Goal: Task Accomplishment & Management: Manage account settings

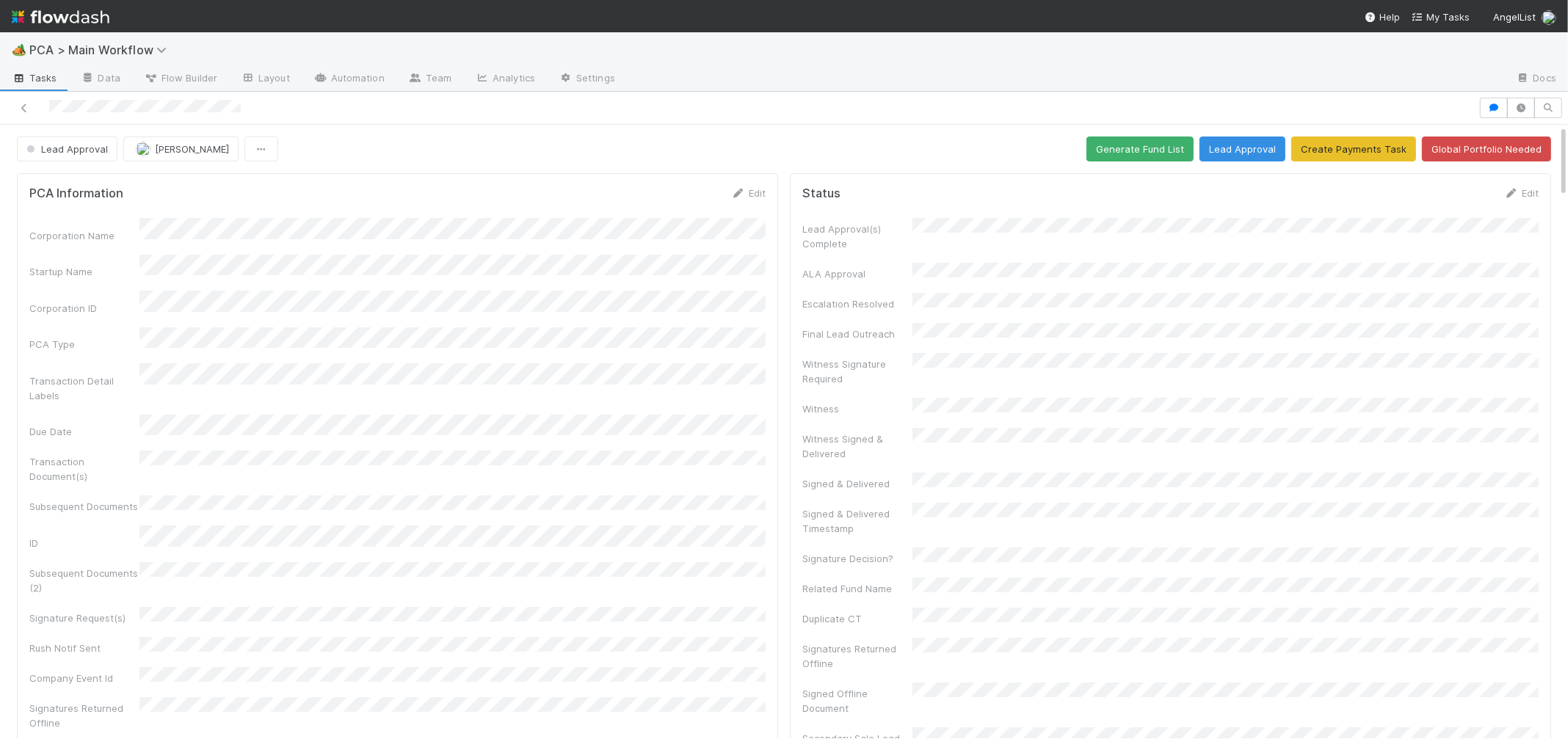
drag, startPoint x: 741, startPoint y: 188, endPoint x: 595, endPoint y: 264, distance: 164.6
click at [741, 188] on icon at bounding box center [738, 193] width 14 height 10
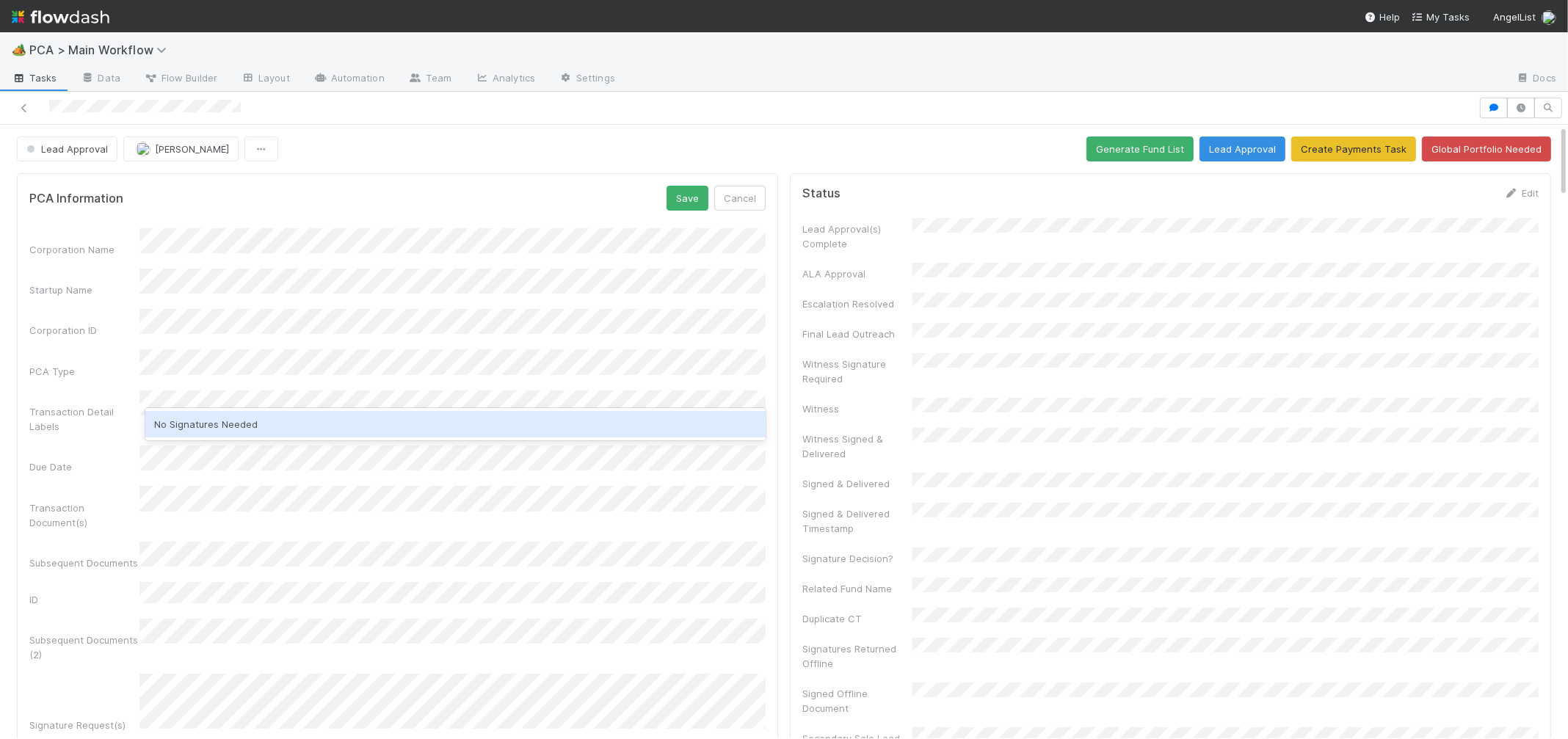
click at [192, 423] on div "No Signatures Needed" at bounding box center [455, 424] width 620 height 26
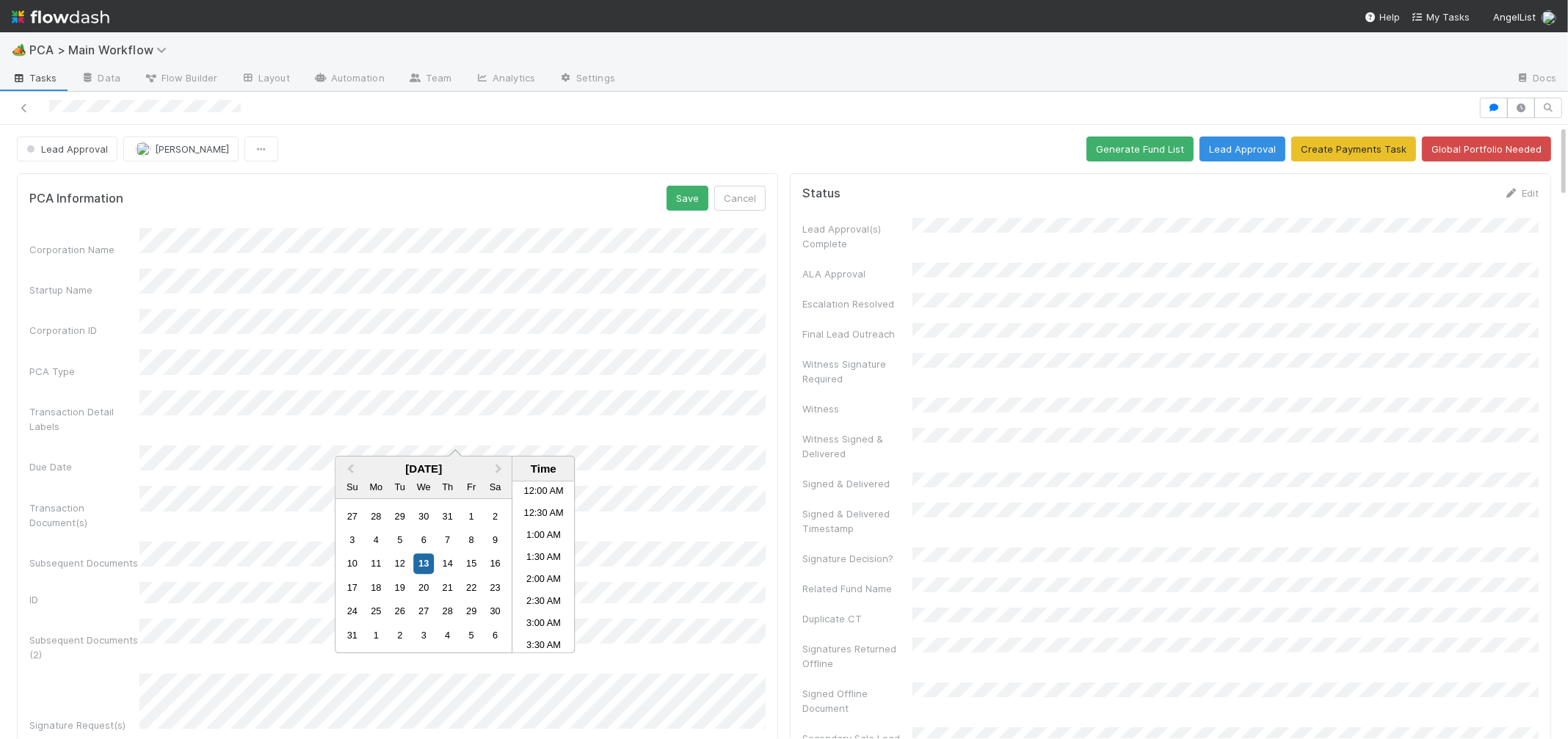
scroll to position [255, 0]
drag, startPoint x: 671, startPoint y: 211, endPoint x: 683, endPoint y: 204, distance: 13.9
click at [672, 210] on button "Save" at bounding box center [688, 198] width 42 height 25
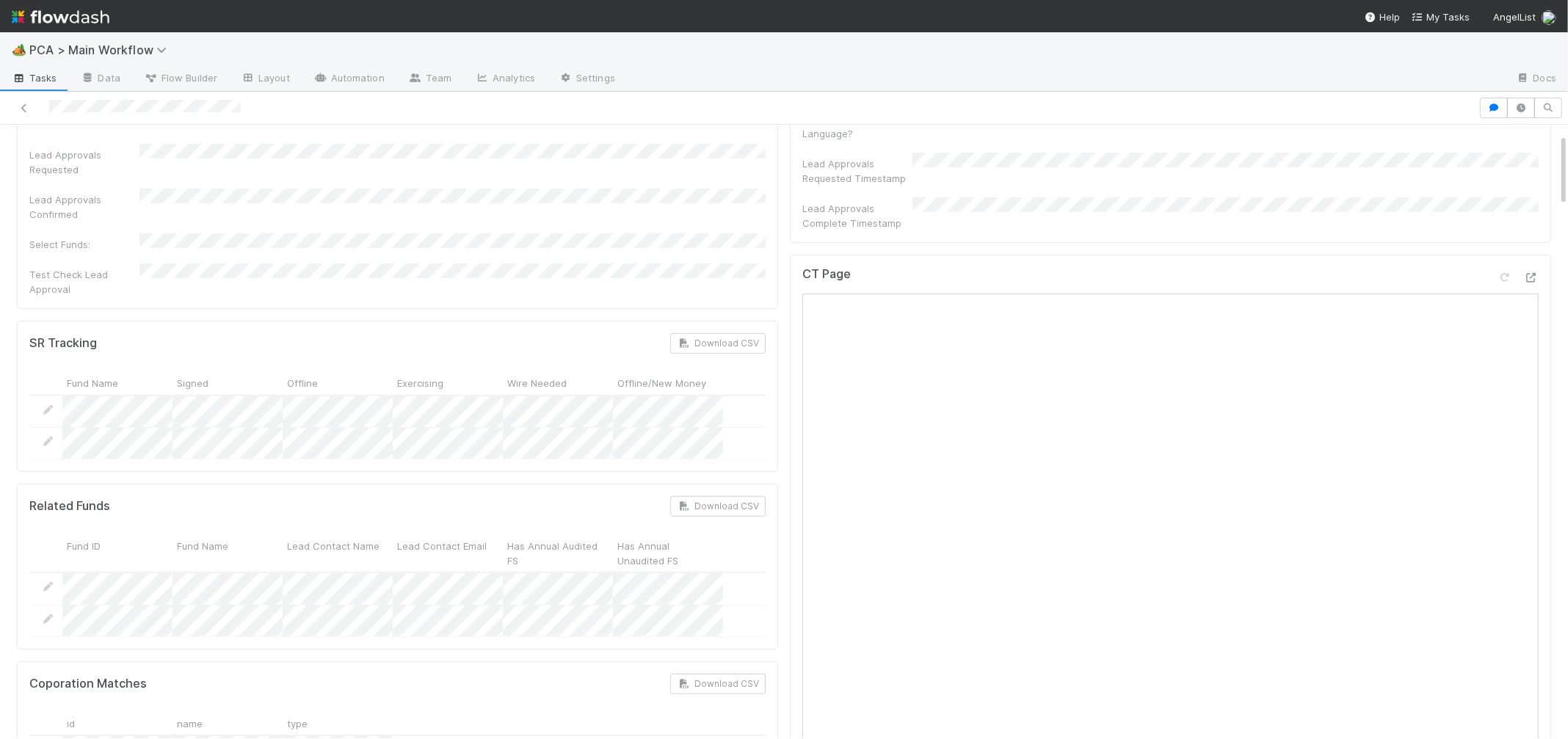
scroll to position [0, 0]
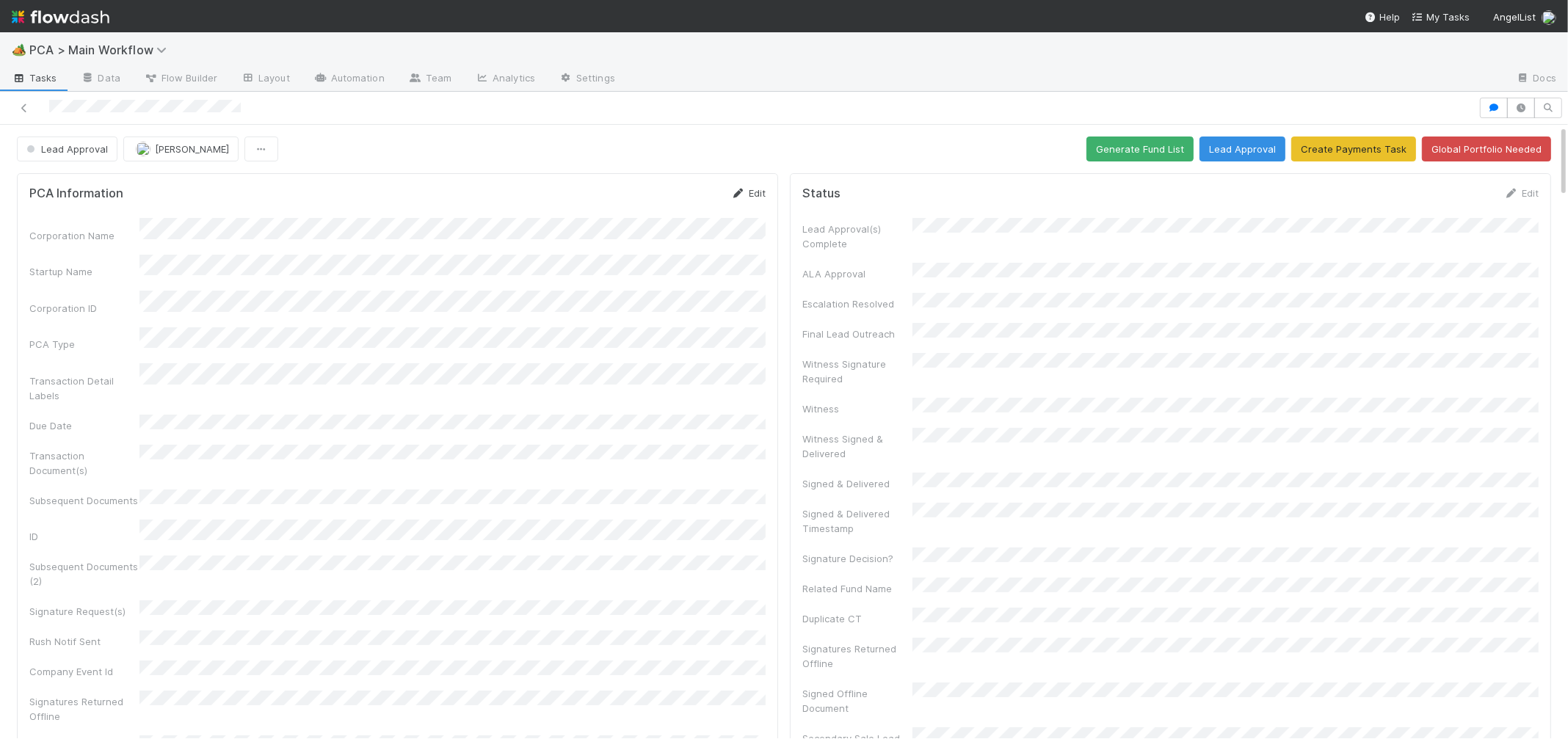
click at [746, 196] on link "Edit" at bounding box center [748, 193] width 34 height 12
click at [692, 192] on button "Save" at bounding box center [688, 198] width 42 height 25
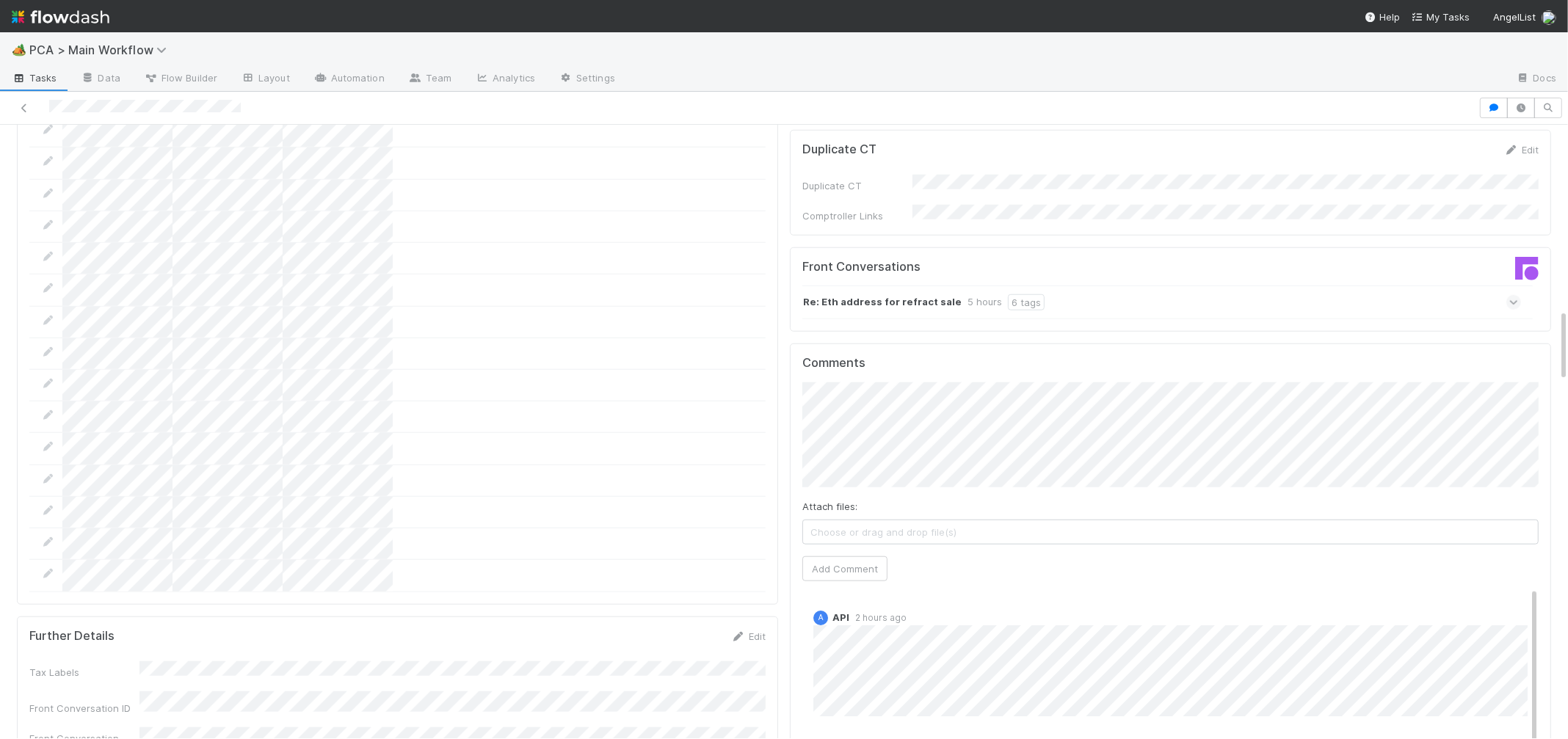
scroll to position [1547, 0]
click at [845, 557] on button "Add Comment" at bounding box center [845, 570] width 85 height 25
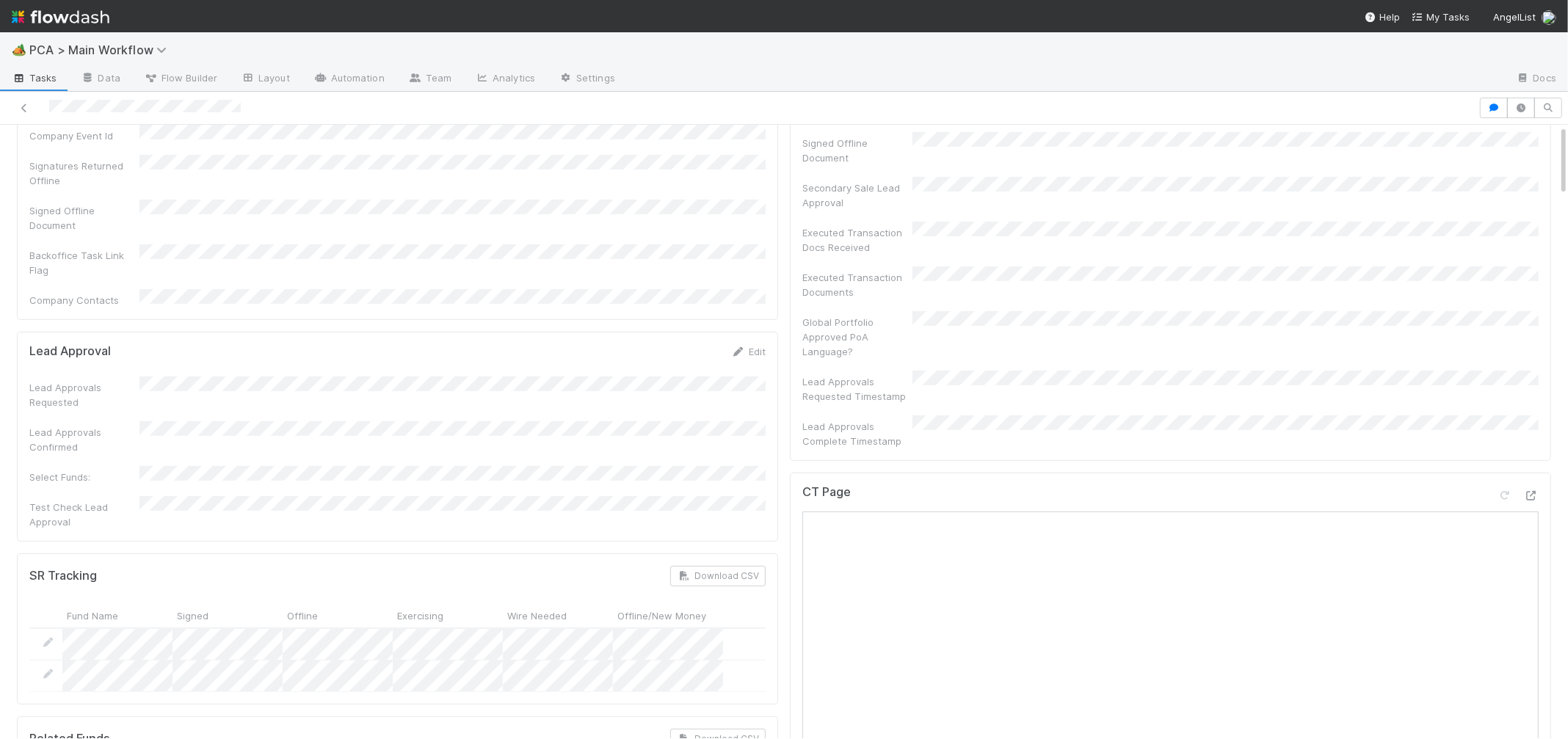
scroll to position [0, 0]
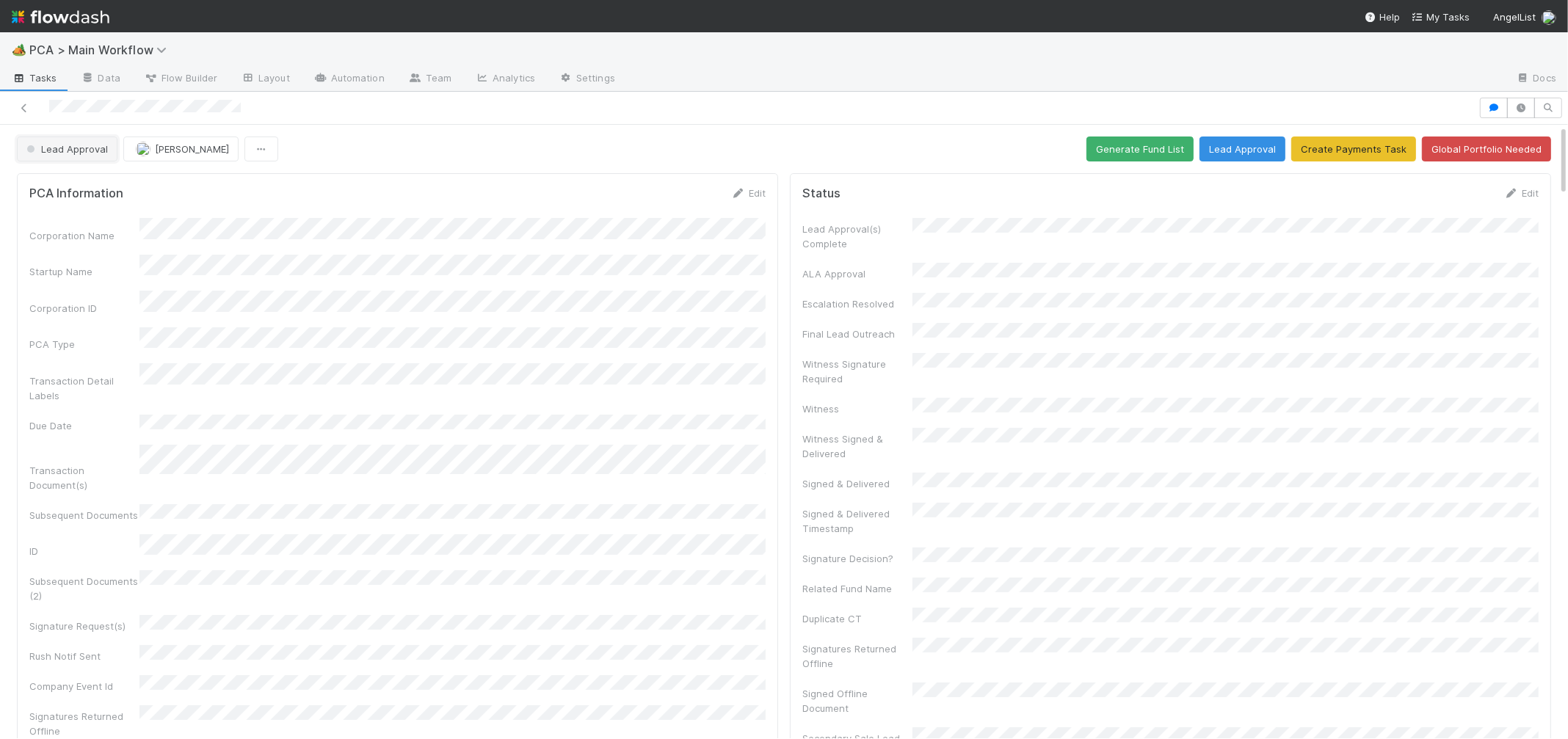
click at [91, 160] on button "Lead Approval" at bounding box center [67, 149] width 101 height 25
click at [84, 211] on span "Record Transaction" at bounding box center [74, 213] width 108 height 12
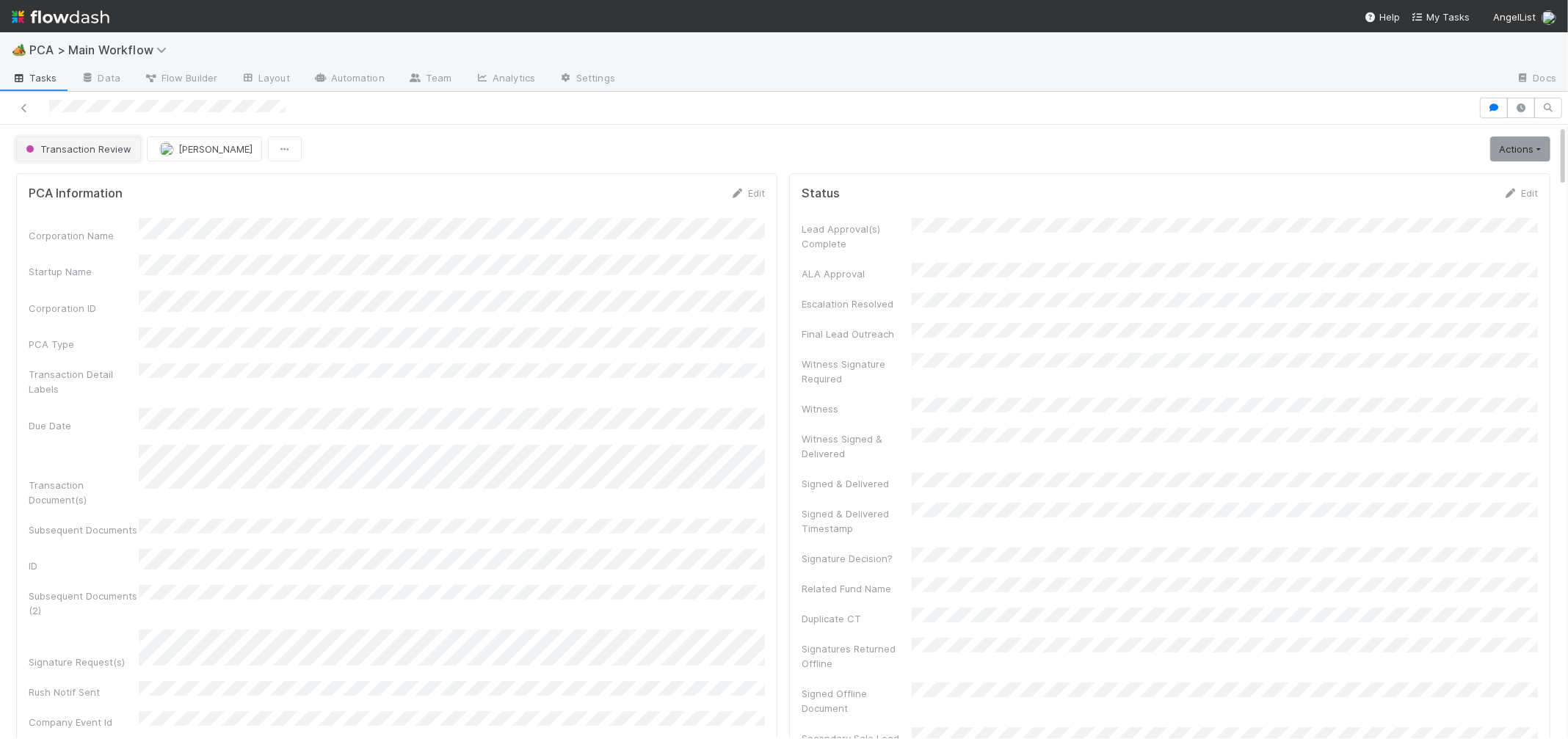
click at [119, 140] on button "Transaction Review" at bounding box center [79, 149] width 125 height 25
click at [111, 207] on span "Record Transaction" at bounding box center [73, 213] width 108 height 12
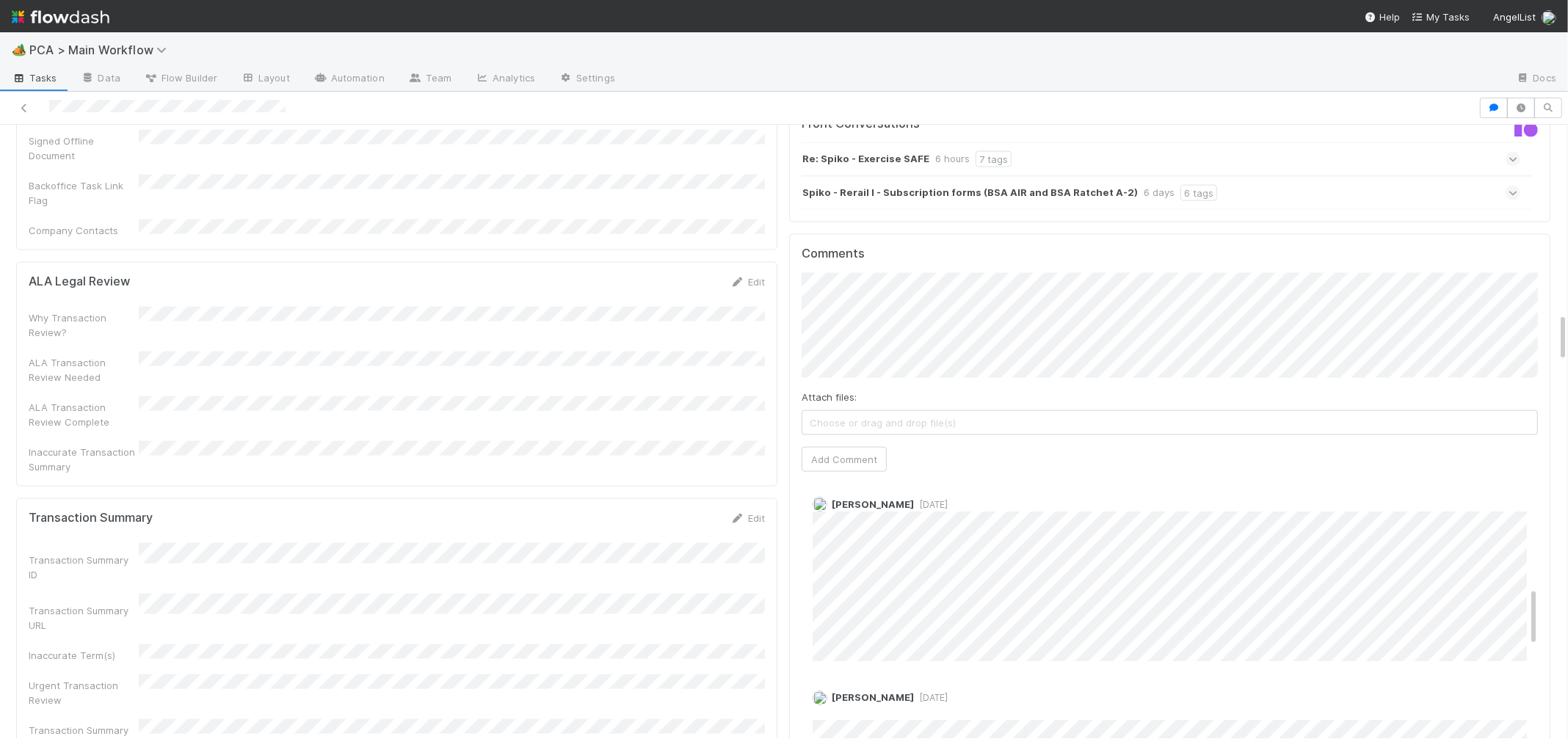
scroll to position [2281, 0]
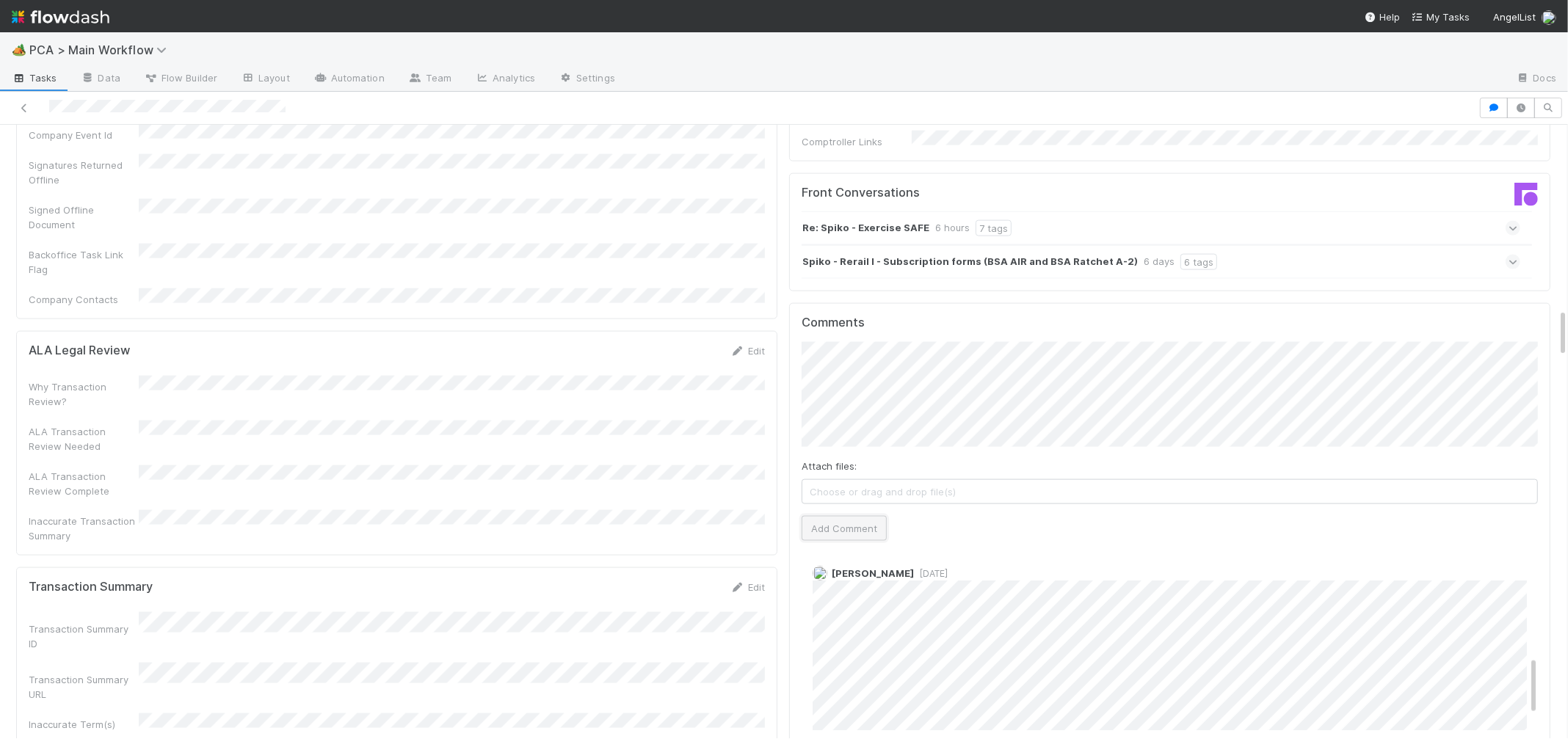
click at [830, 516] on button "Add Comment" at bounding box center [844, 529] width 85 height 25
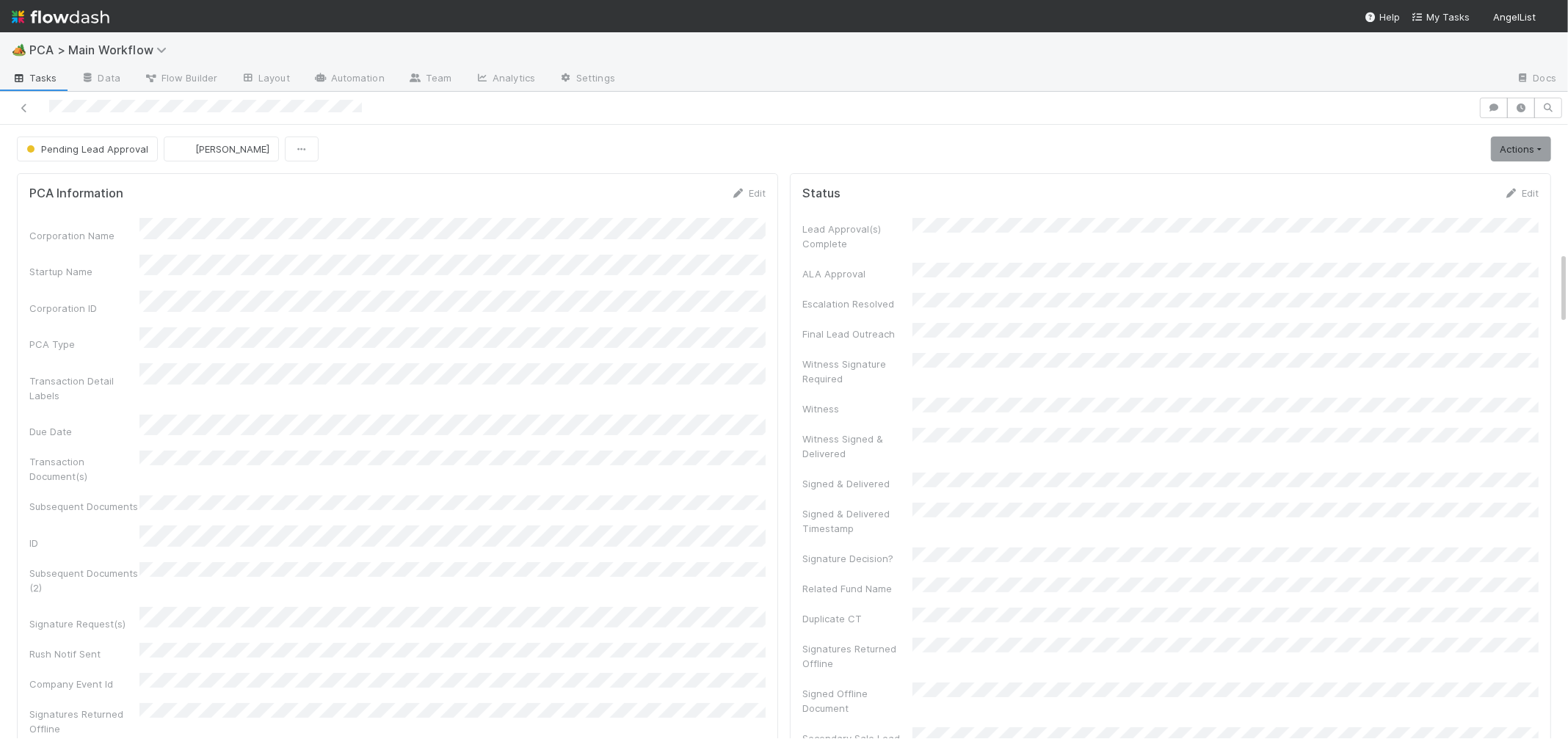
scroll to position [1074, 0]
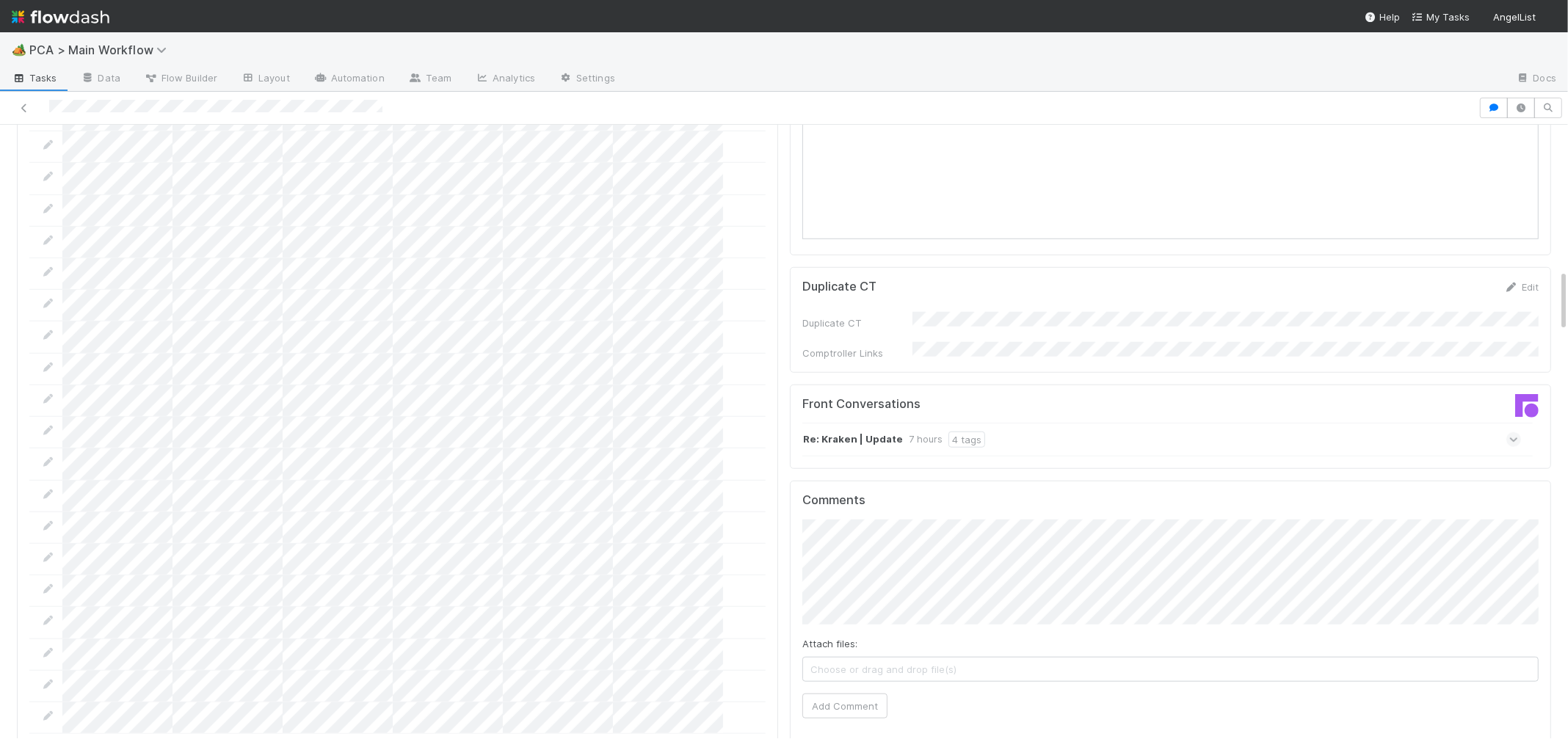
scroll to position [1428, 0]
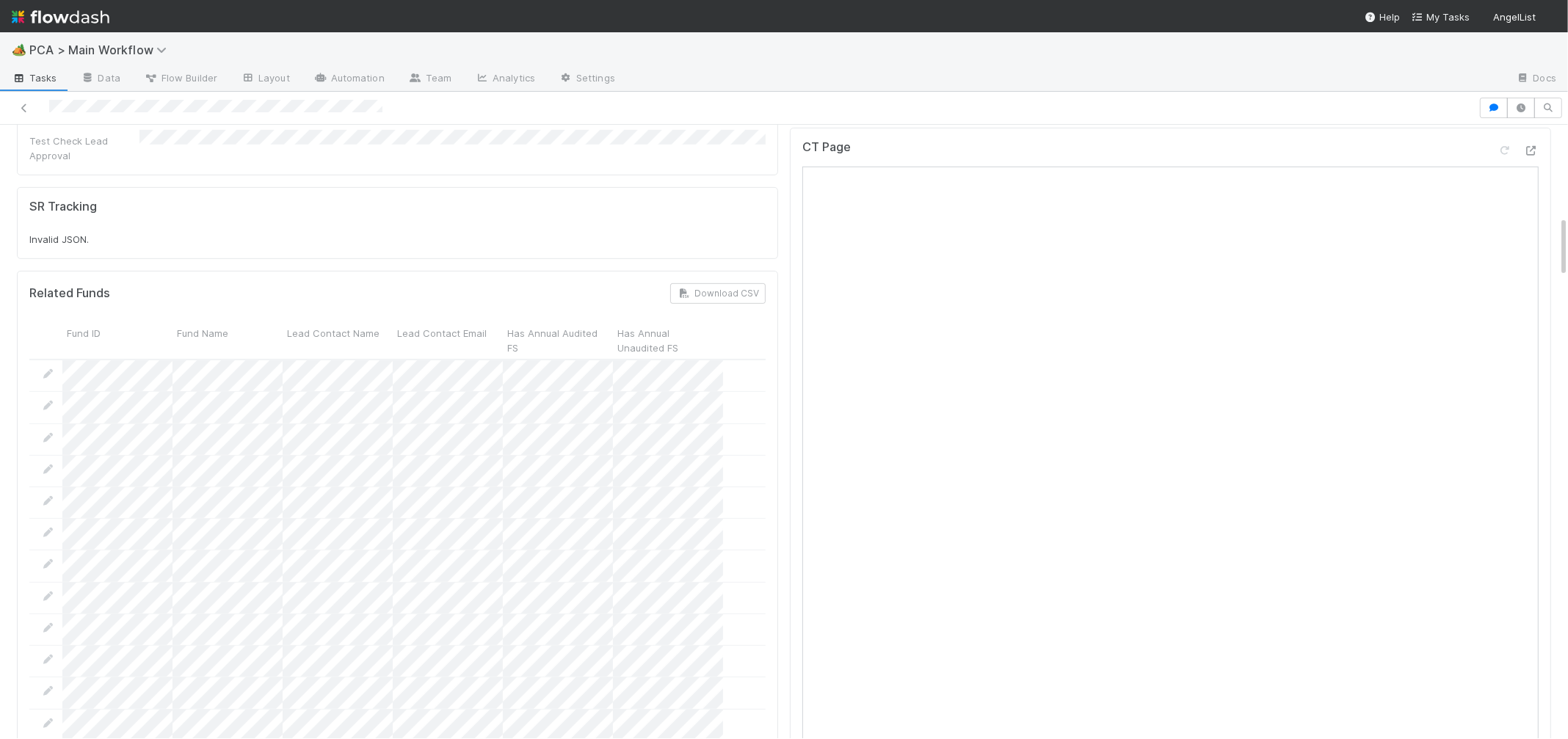
scroll to position [894, 0]
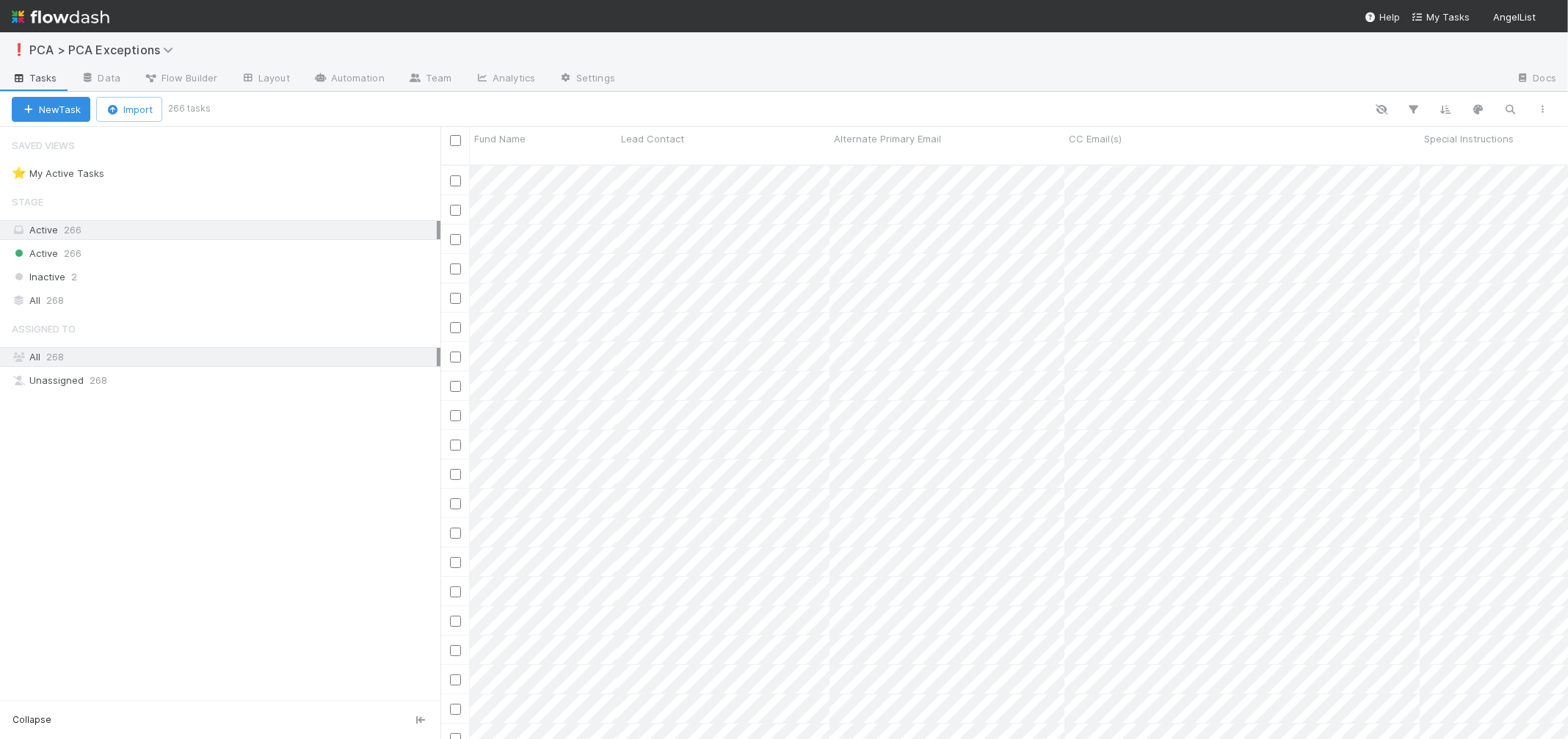
scroll to position [586, 1128]
click at [1507, 107] on icon "button" at bounding box center [1511, 109] width 14 height 14
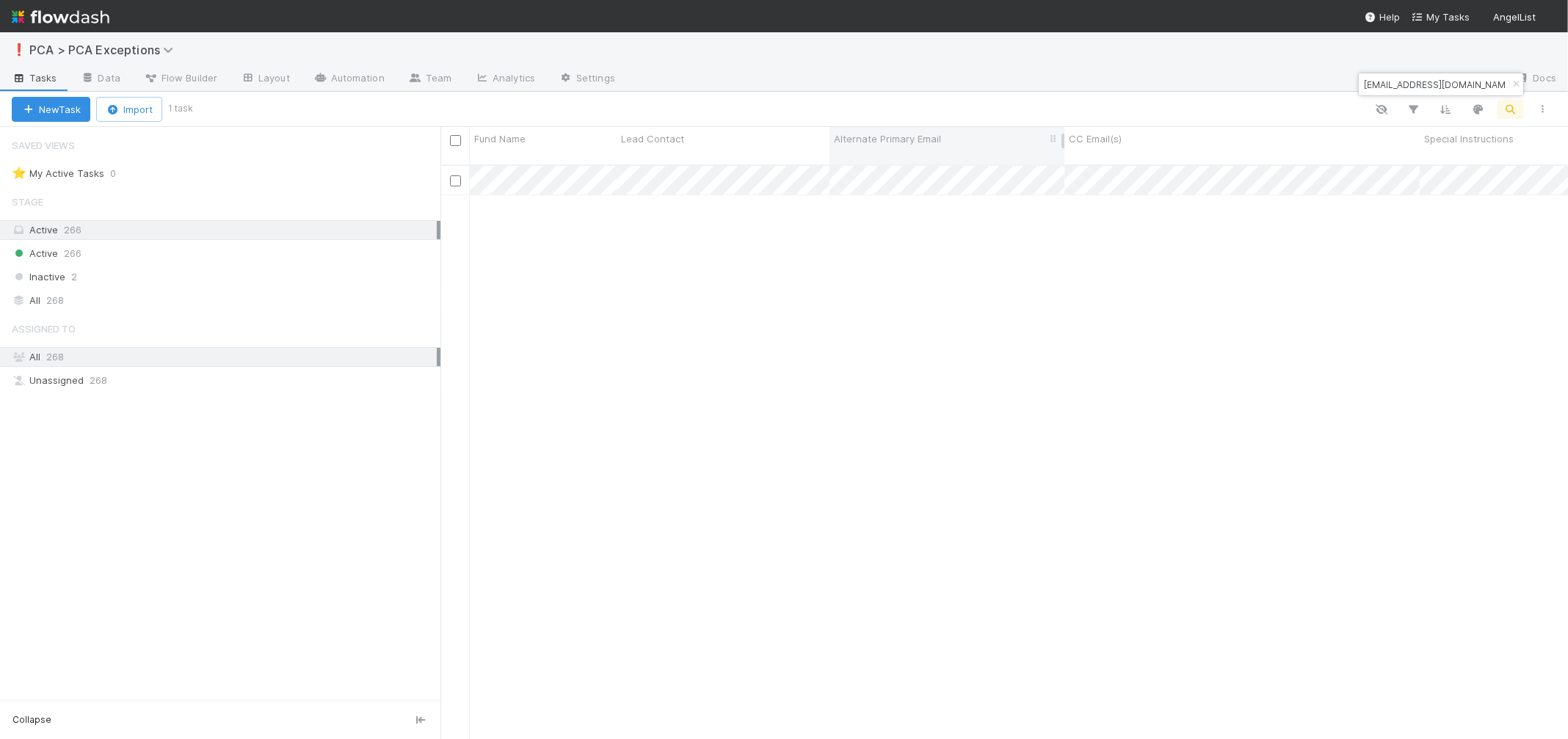
type input "naval@angel.co"
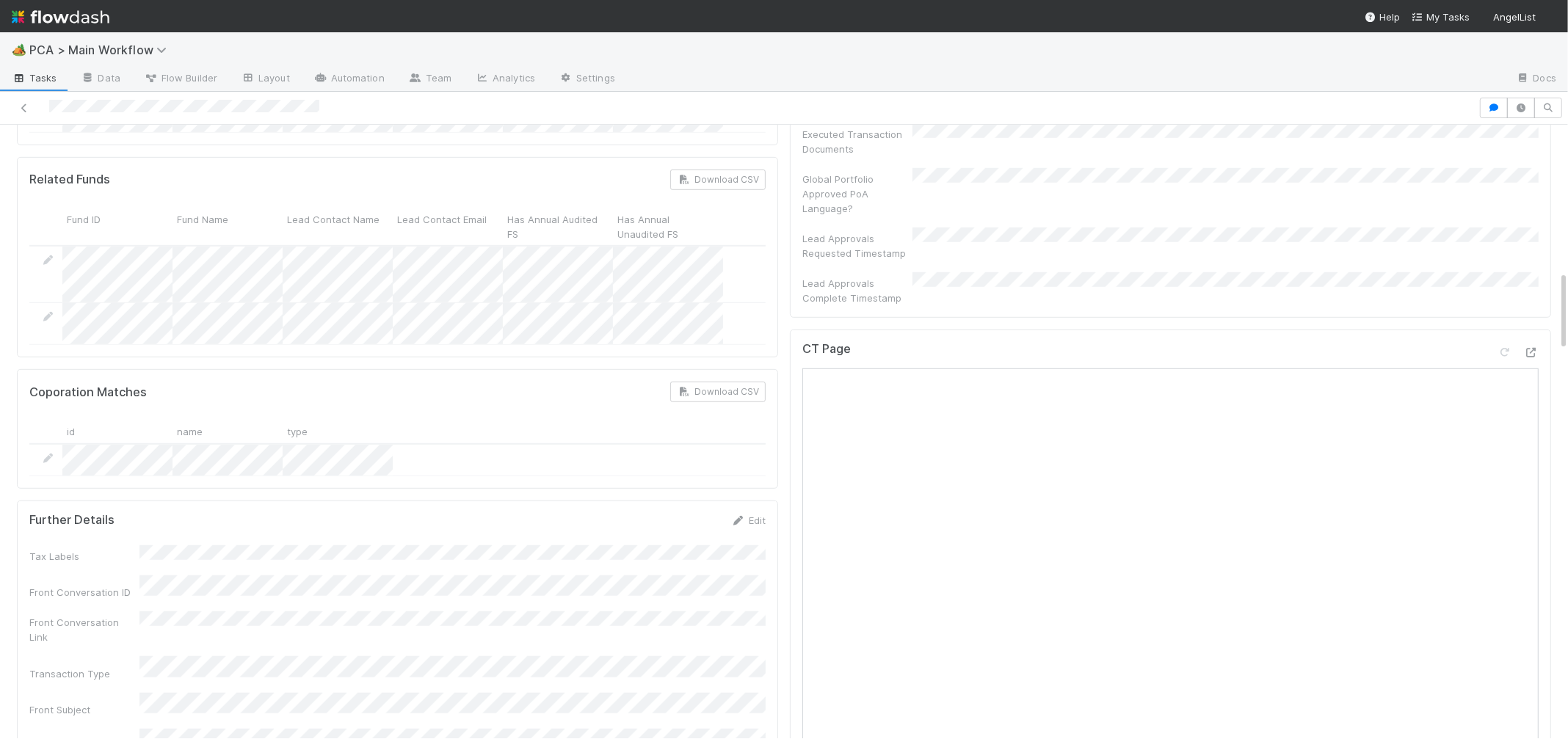
scroll to position [1118, 0]
click at [1534, 350] on div "CT Page Open in New Tab" at bounding box center [1170, 362] width 736 height 26
click at [1533, 355] on icon at bounding box center [1532, 360] width 14 height 10
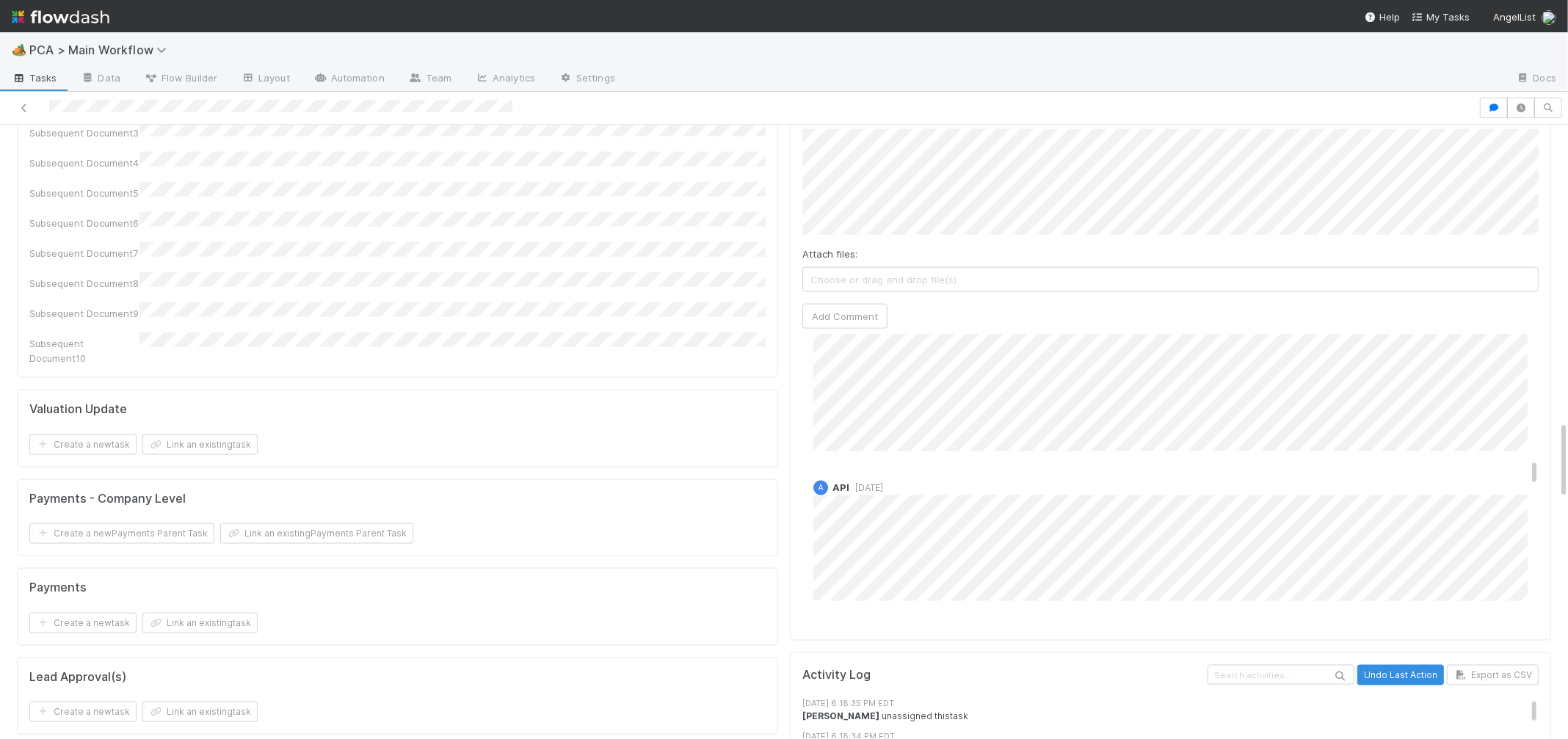
scroll to position [2399, 0]
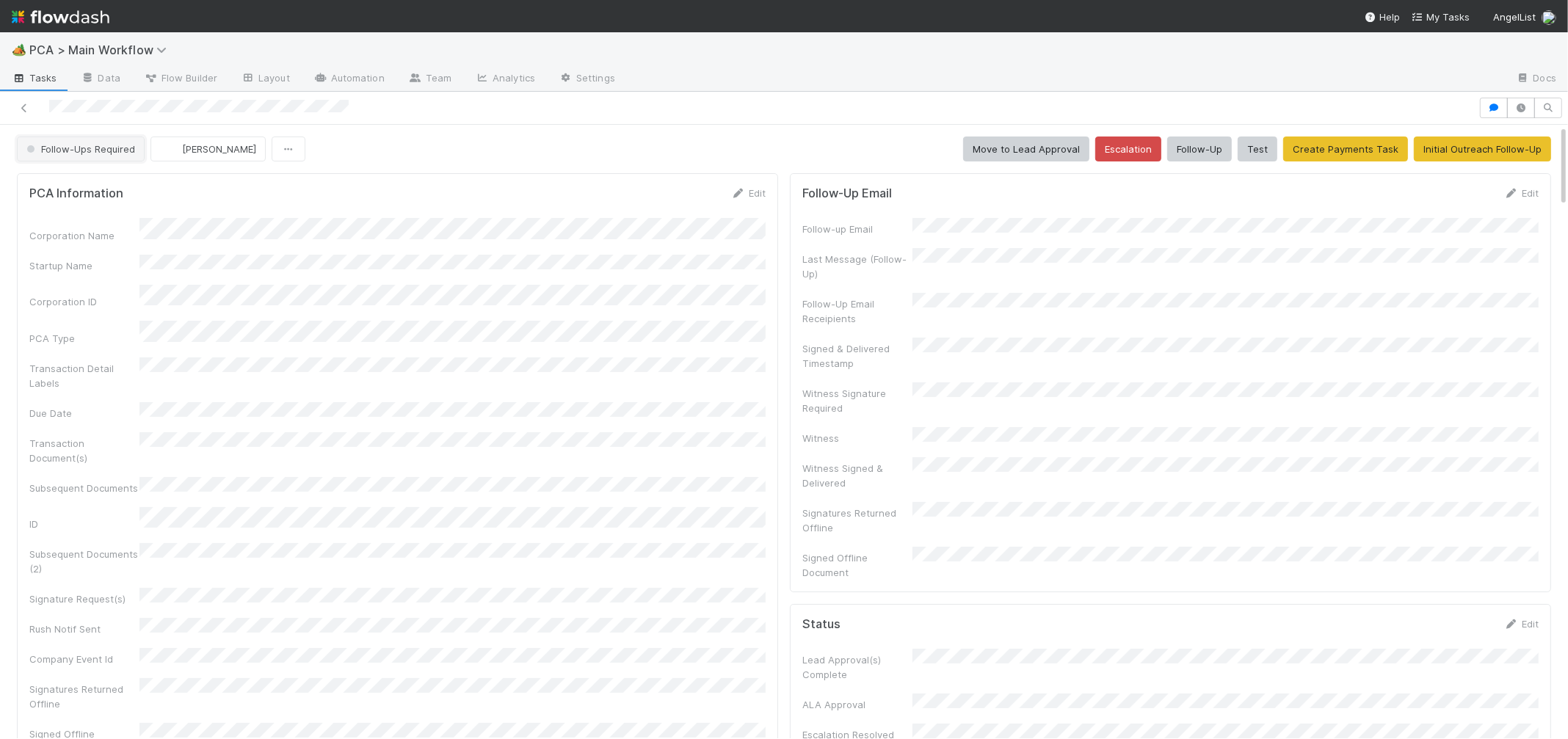
click at [70, 152] on span "Follow-Ups Required" at bounding box center [79, 149] width 111 height 12
drag, startPoint x: 123, startPoint y: 189, endPoint x: 24, endPoint y: 238, distance: 110.5
click at [123, 189] on span "Transaction Review" at bounding box center [75, 186] width 109 height 12
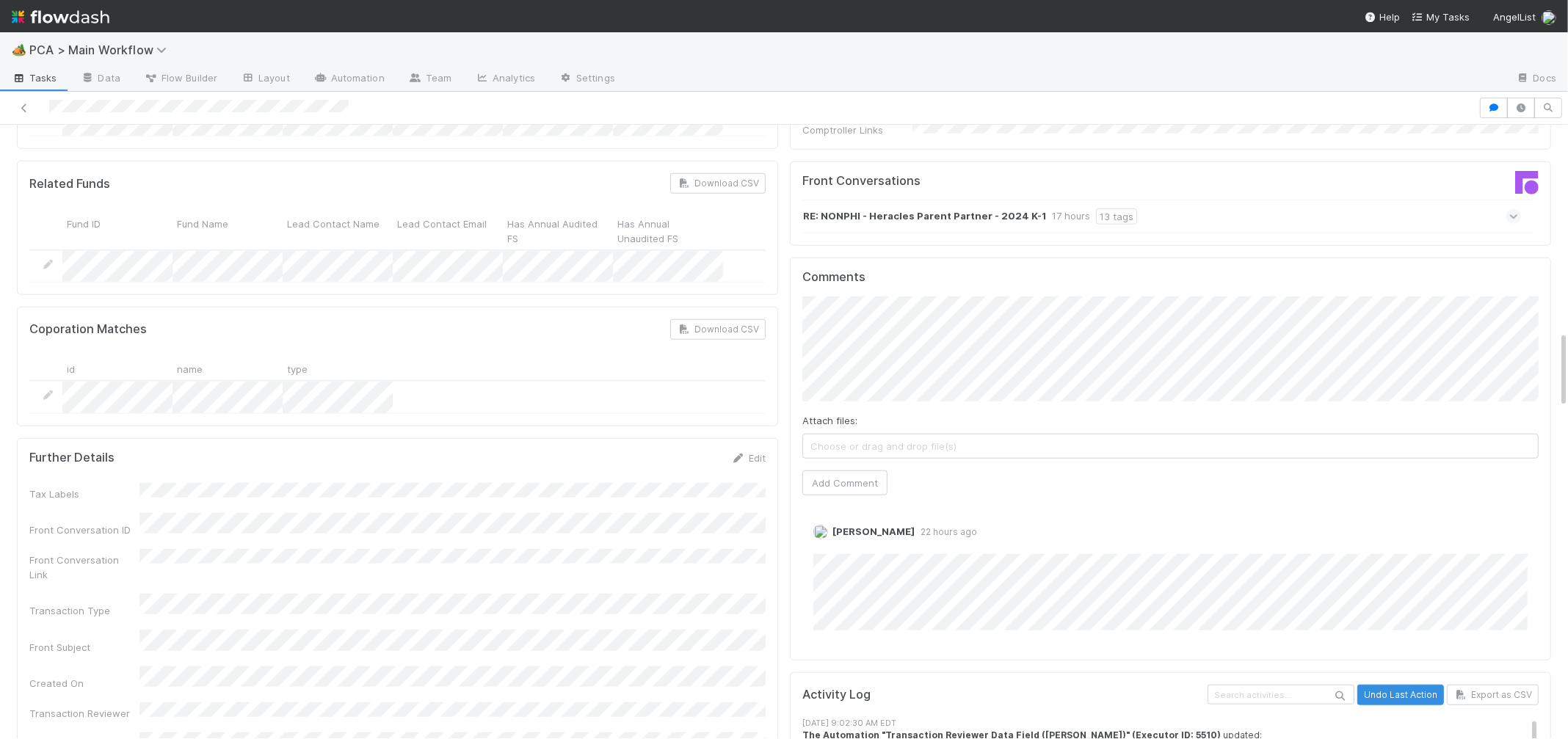
scroll to position [1686, 0]
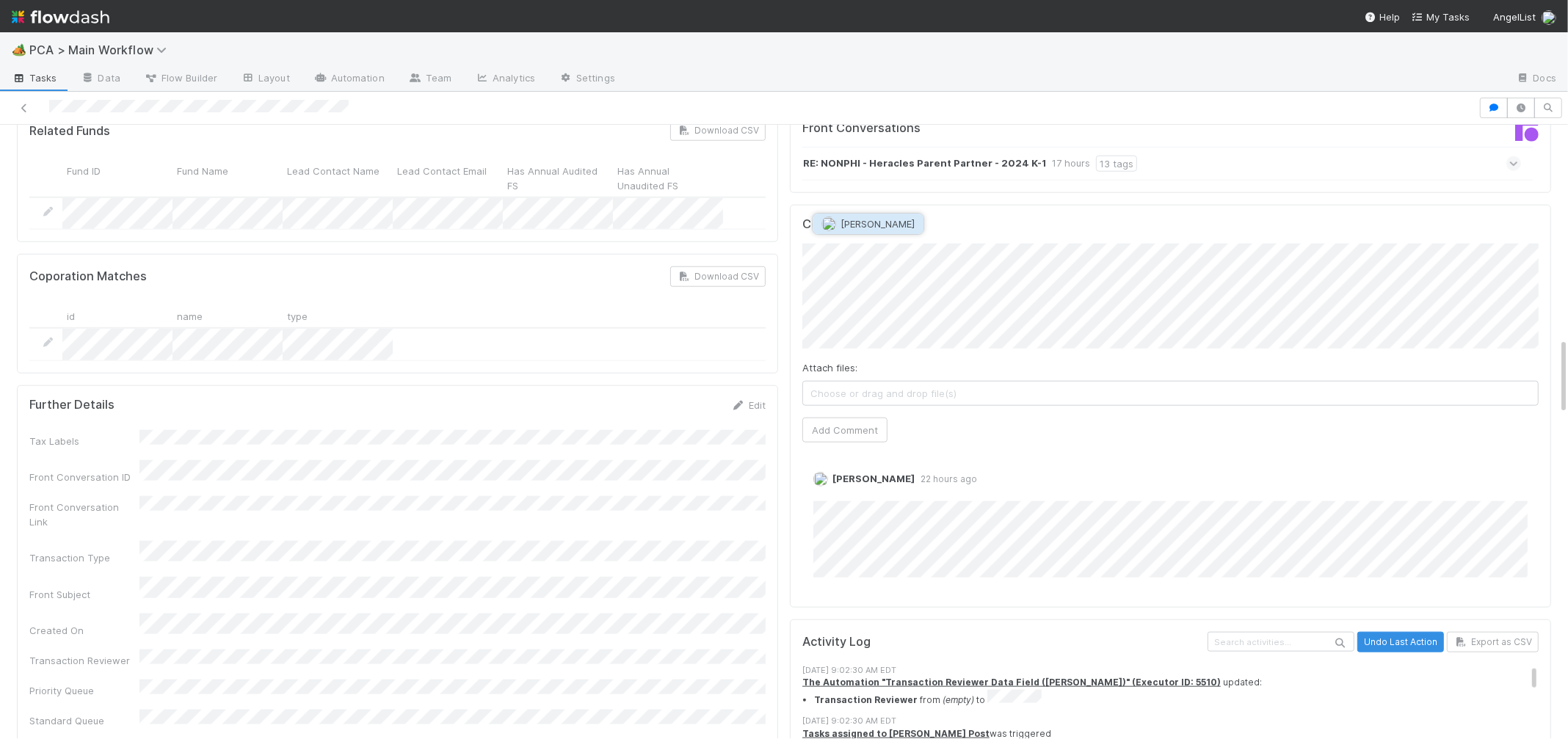
click at [864, 216] on button "[PERSON_NAME]" at bounding box center [868, 224] width 111 height 21
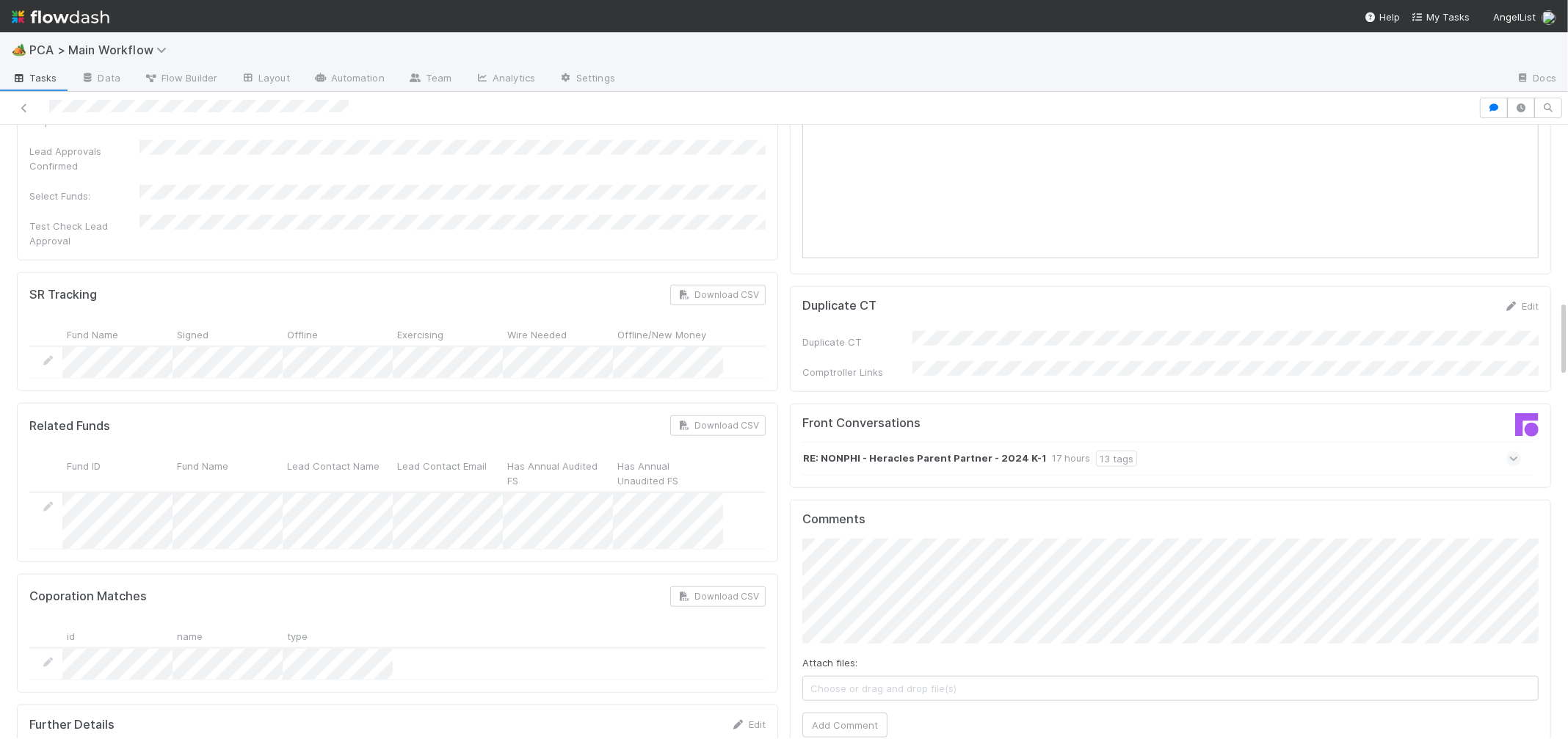
scroll to position [0, 0]
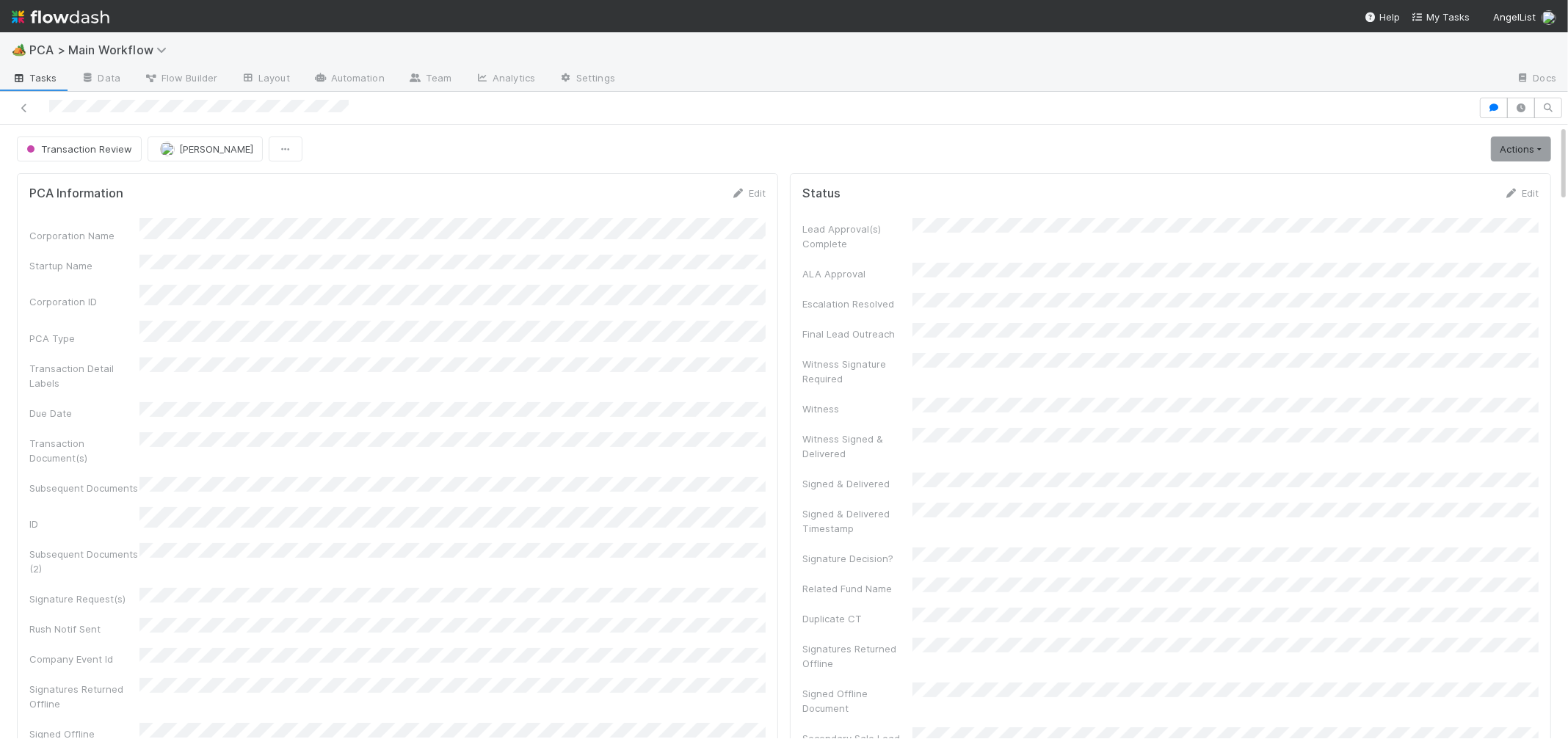
click at [120, 112] on div at bounding box center [739, 108] width 1467 height 21
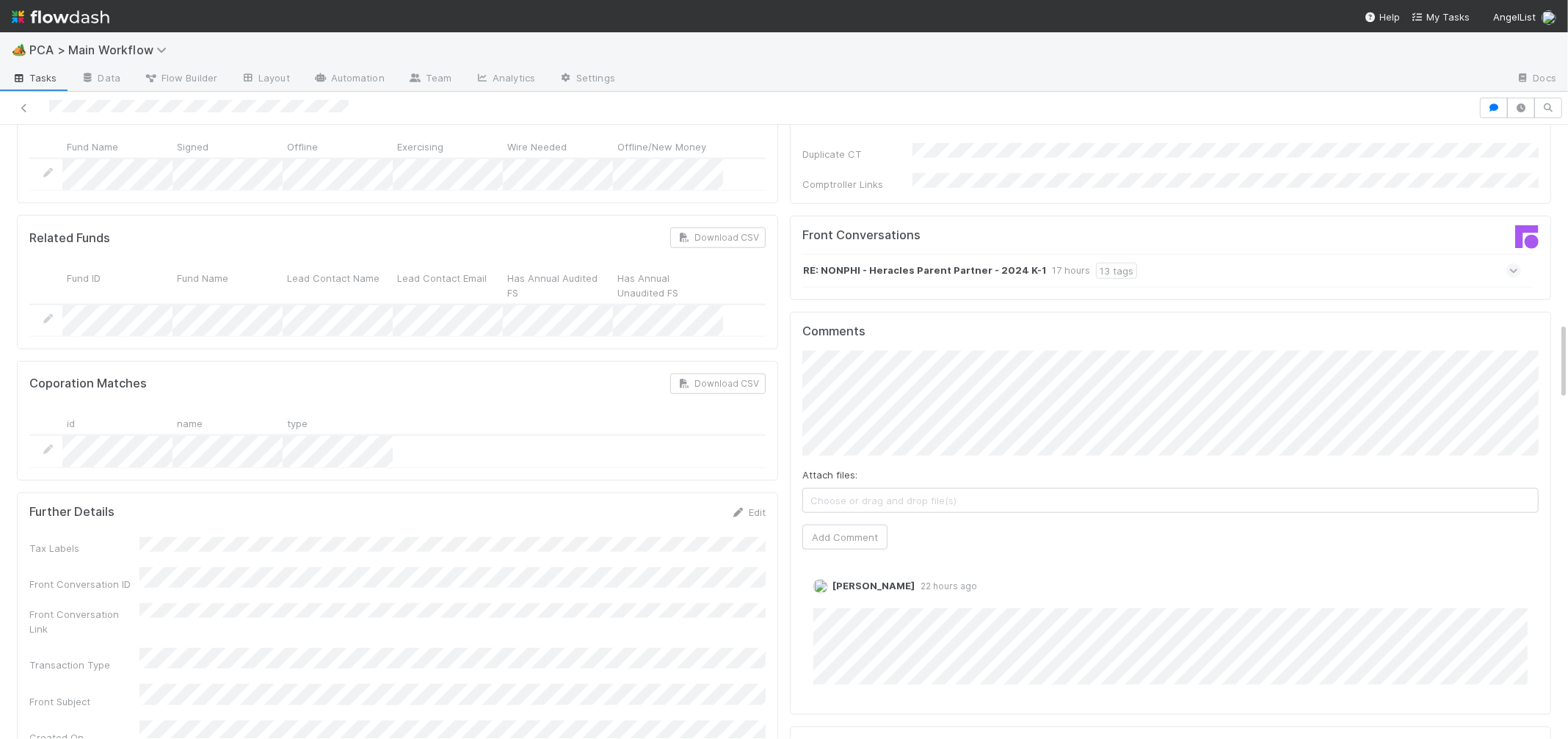
scroll to position [1598, 0]
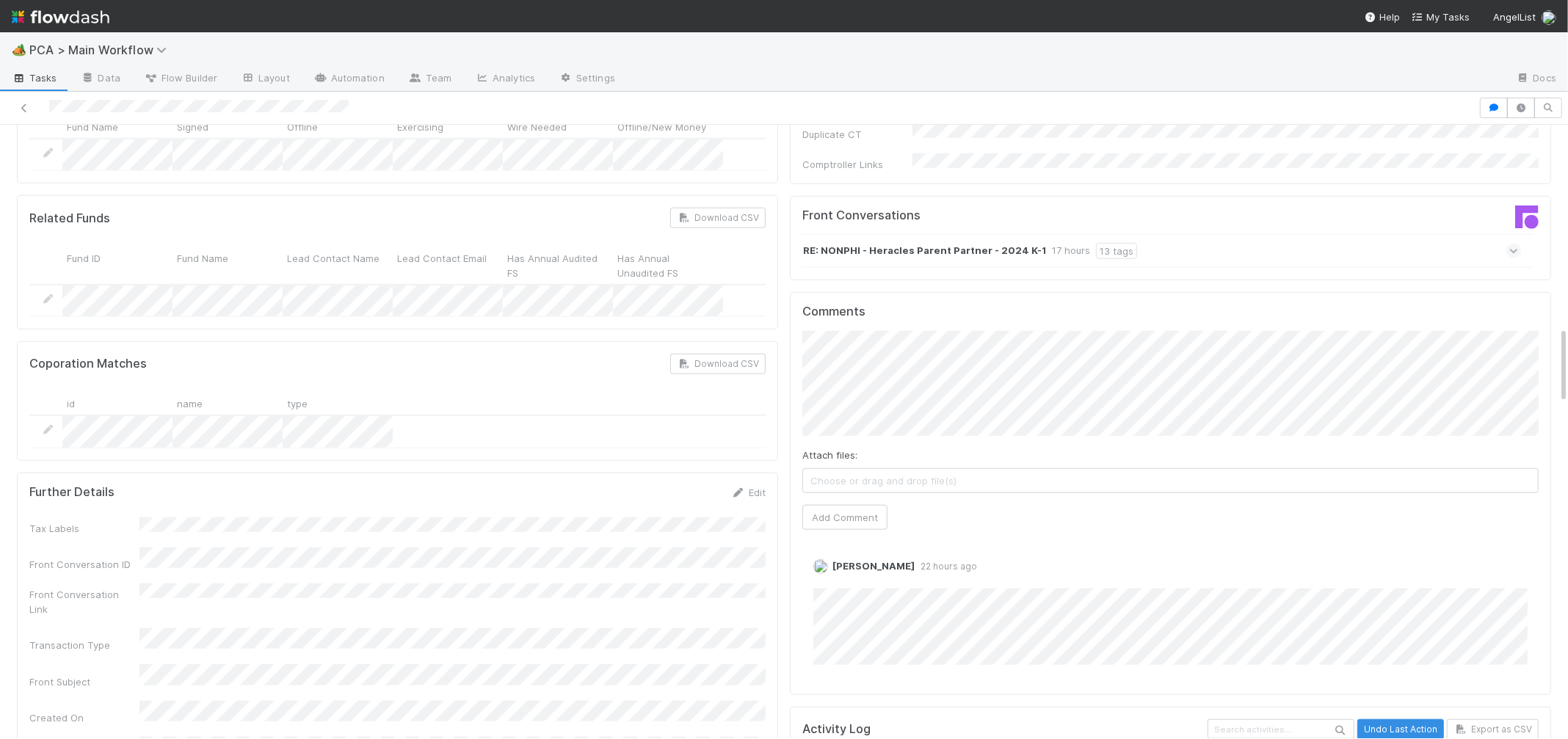
click at [1071, 447] on div "Attach files: Choose or drag and drop file(s)" at bounding box center [1170, 470] width 736 height 45
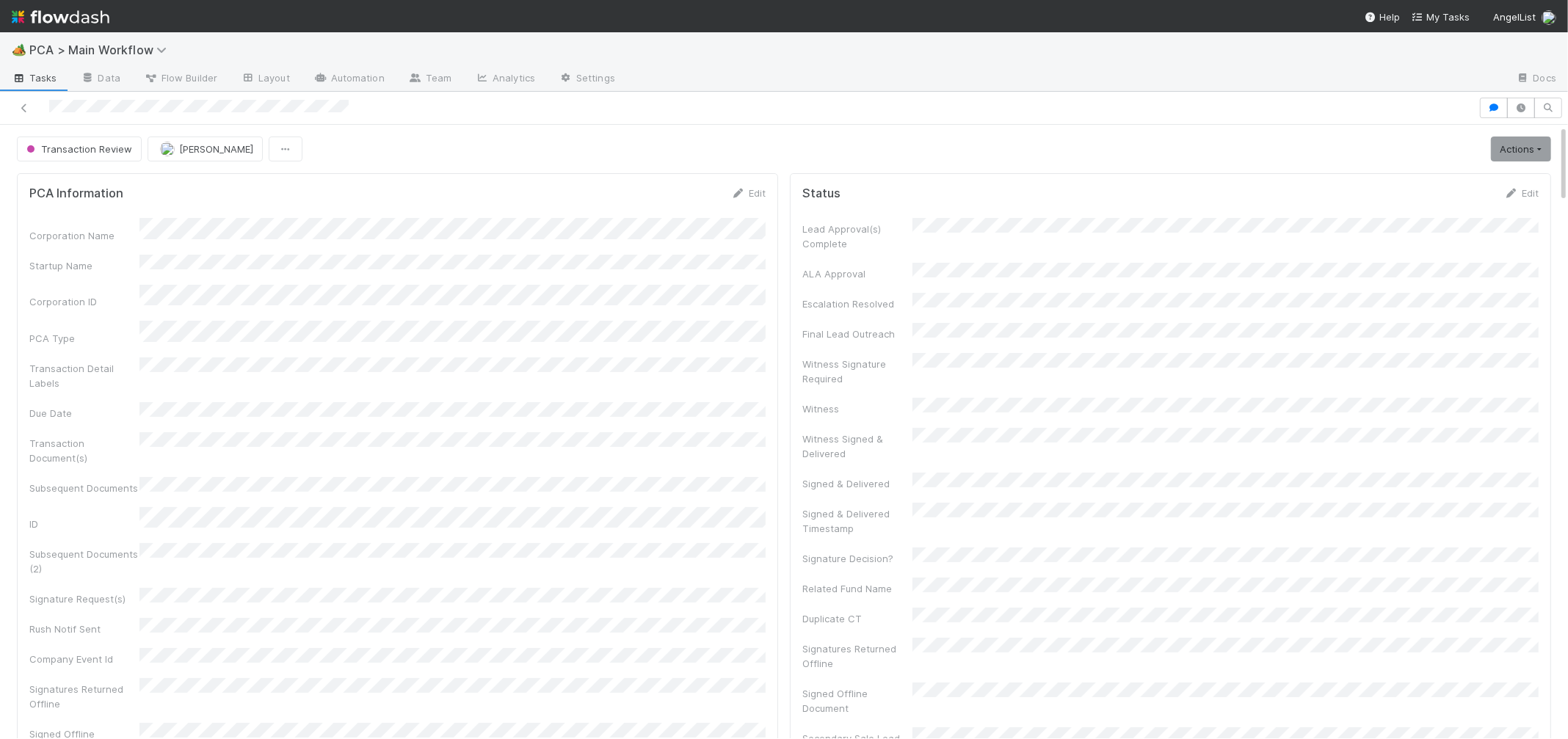
scroll to position [656, 0]
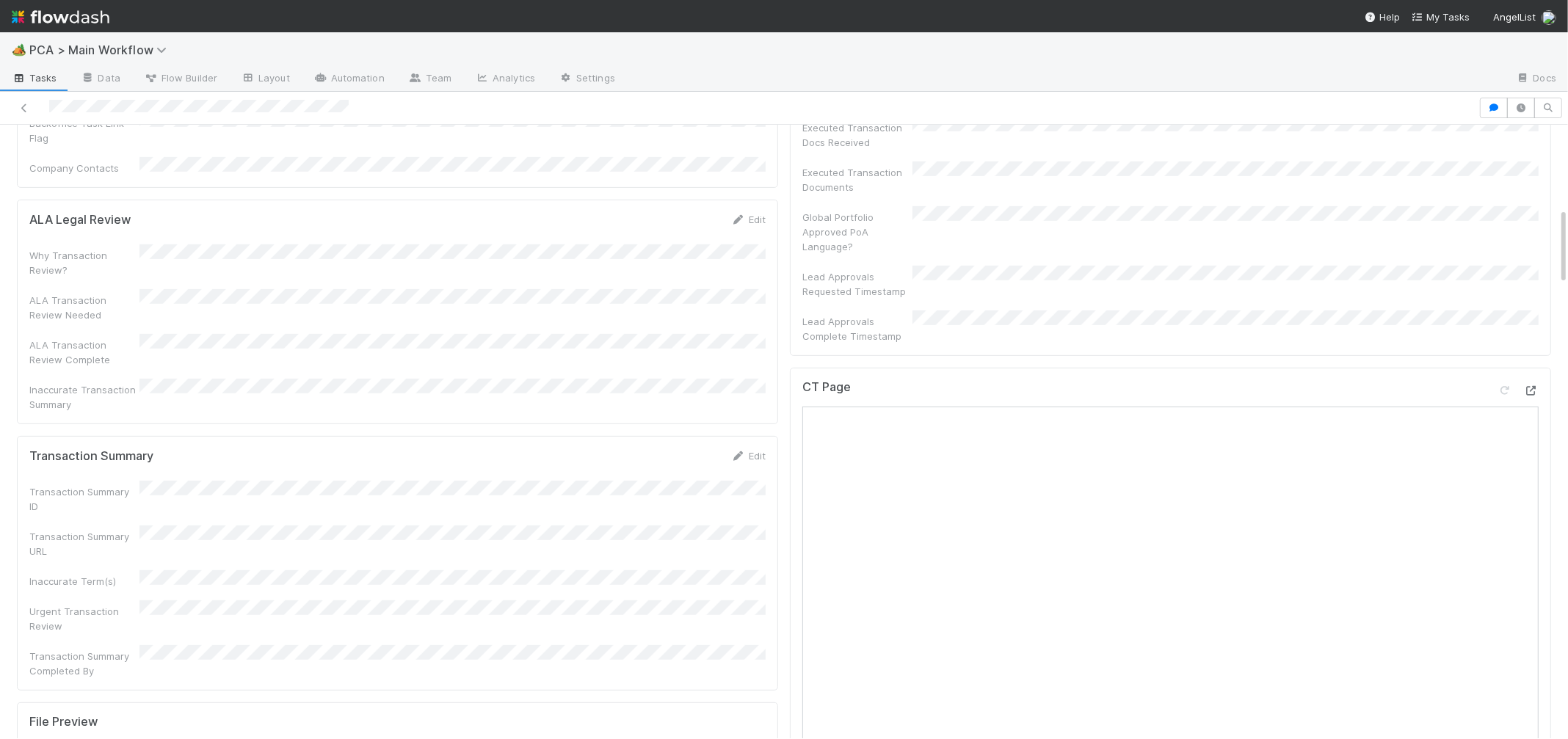
click at [1533, 386] on icon at bounding box center [1532, 390] width 14 height 10
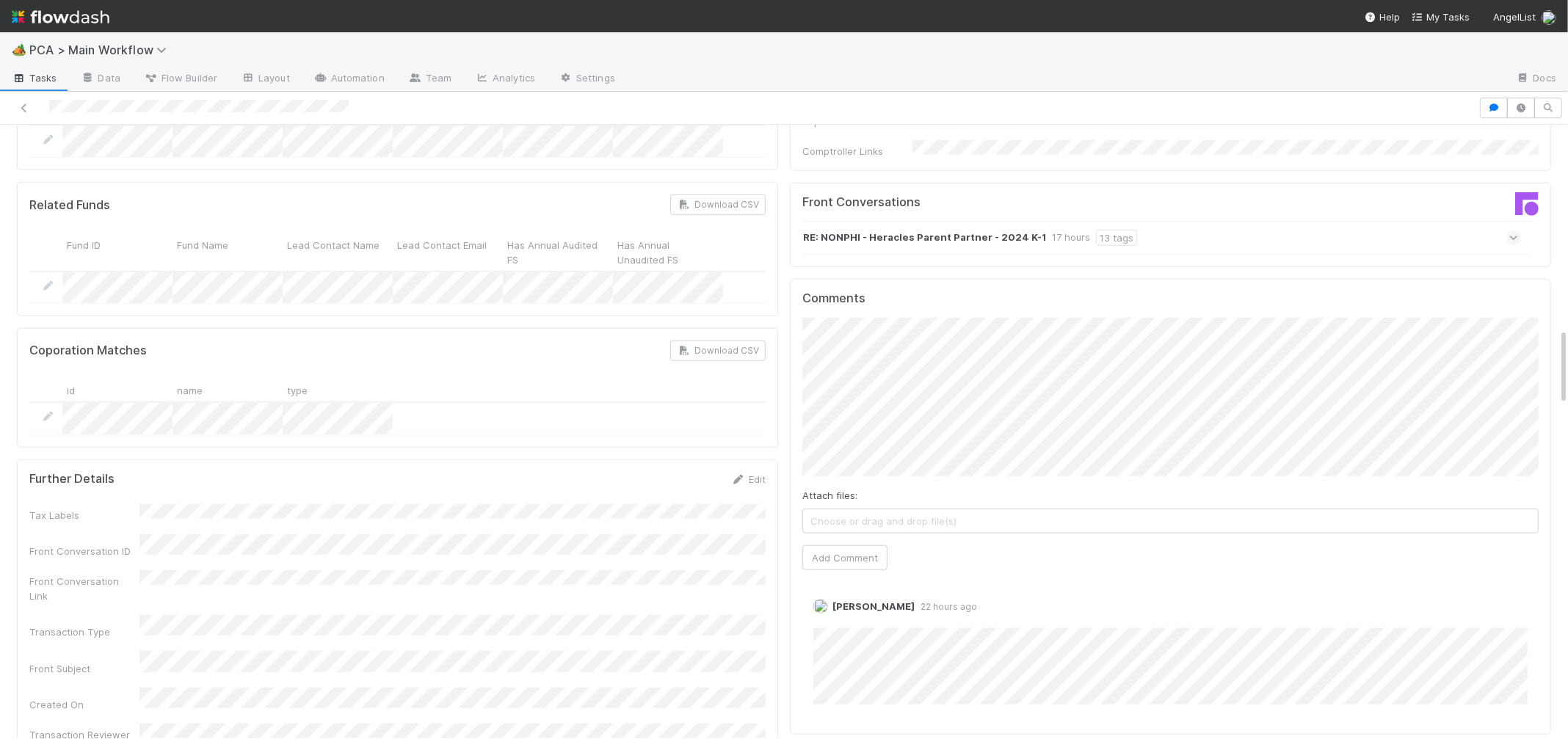
scroll to position [0, 5]
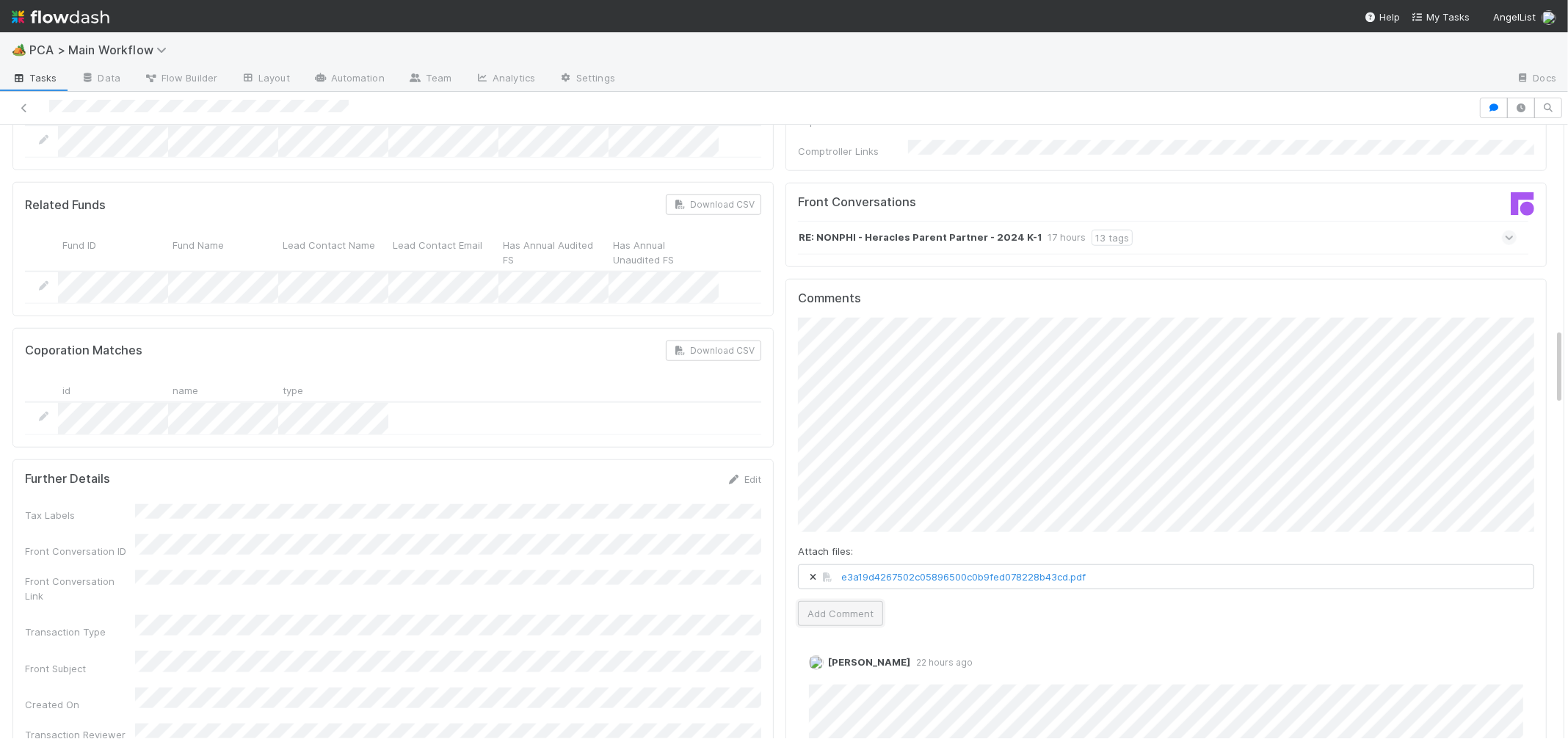
click at [859, 601] on button "Add Comment" at bounding box center [841, 614] width 85 height 25
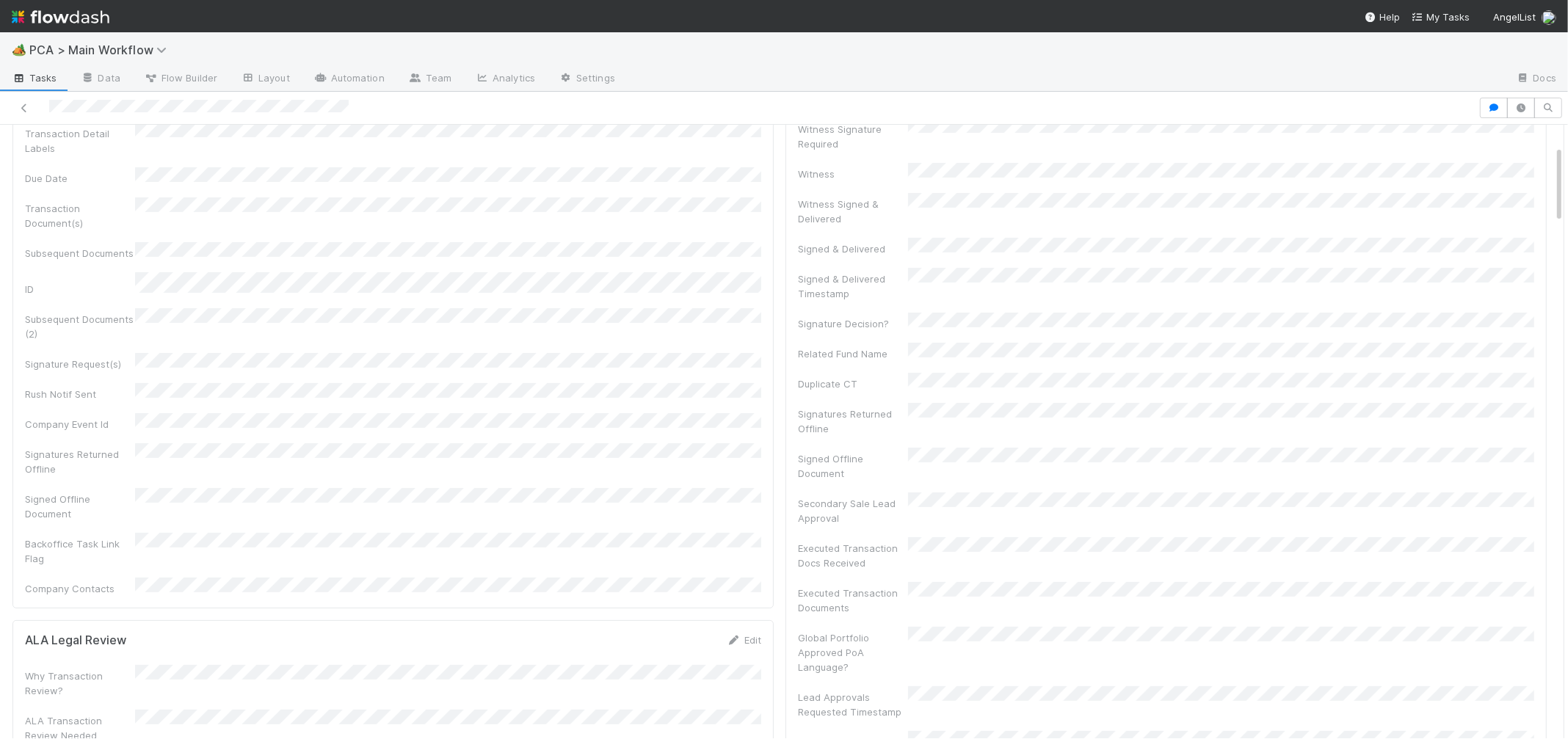
scroll to position [0, 0]
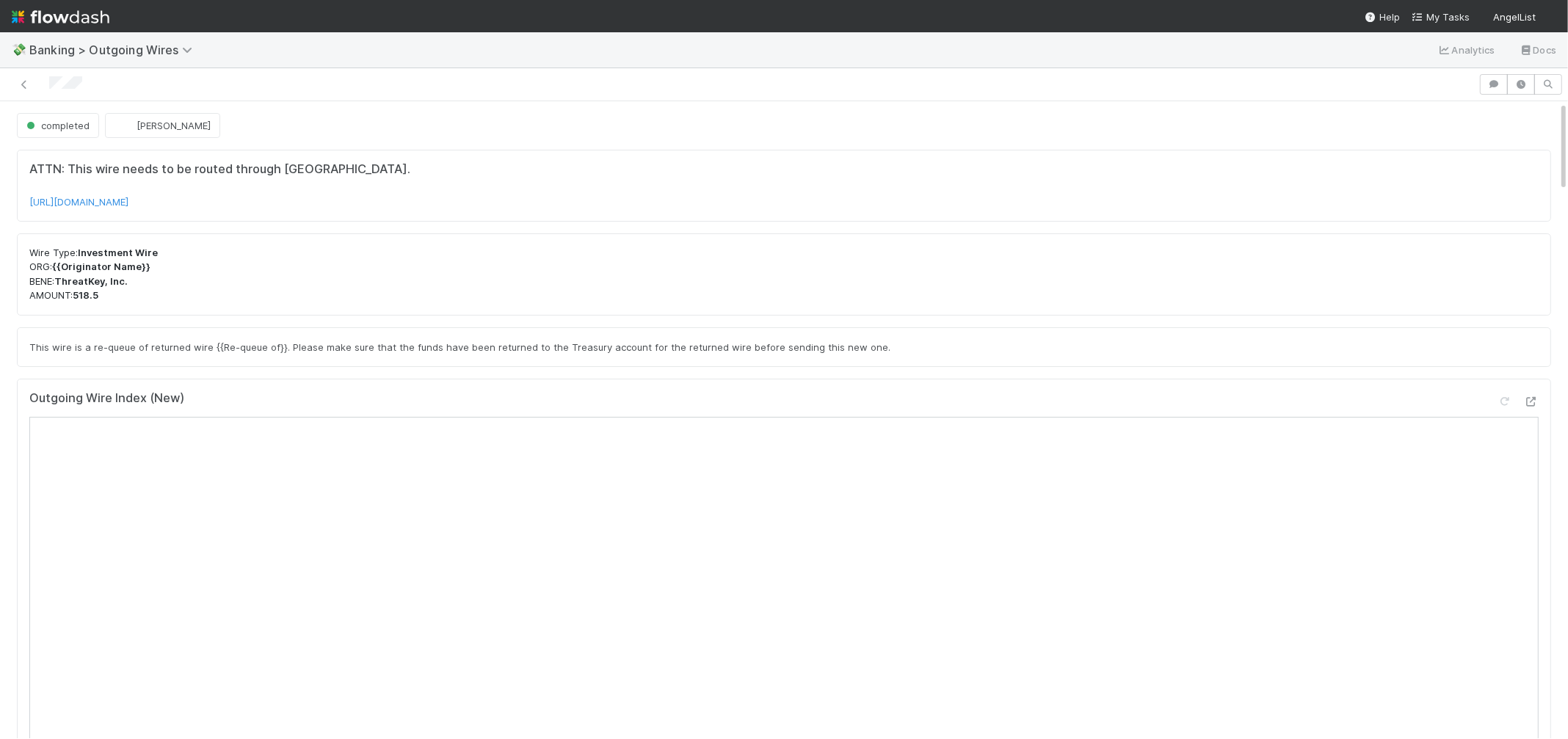
scroll to position [556, 0]
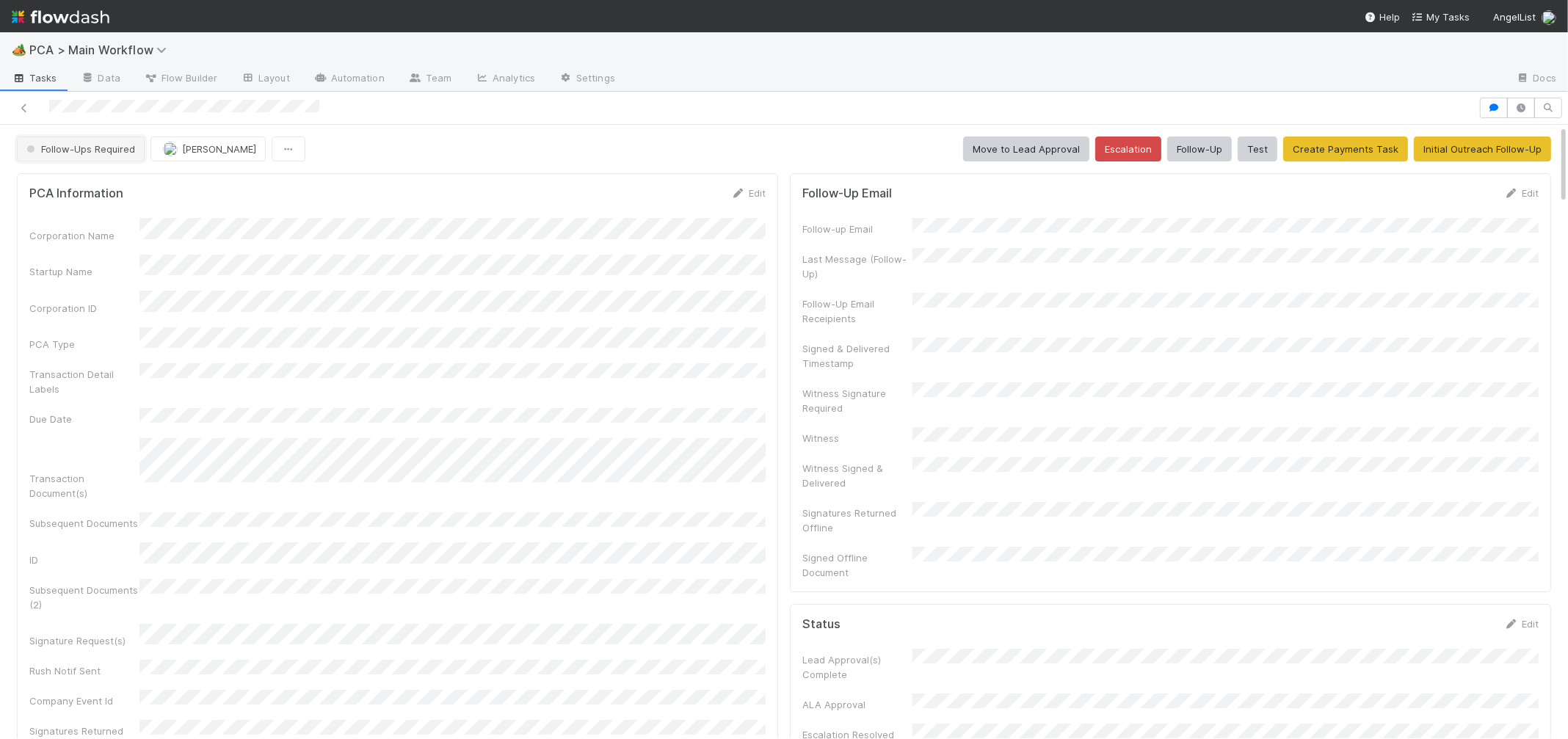
click at [109, 143] on span "Follow-Ups Required" at bounding box center [79, 149] width 111 height 12
click at [107, 185] on div "Lead Approval" at bounding box center [115, 186] width 207 height 26
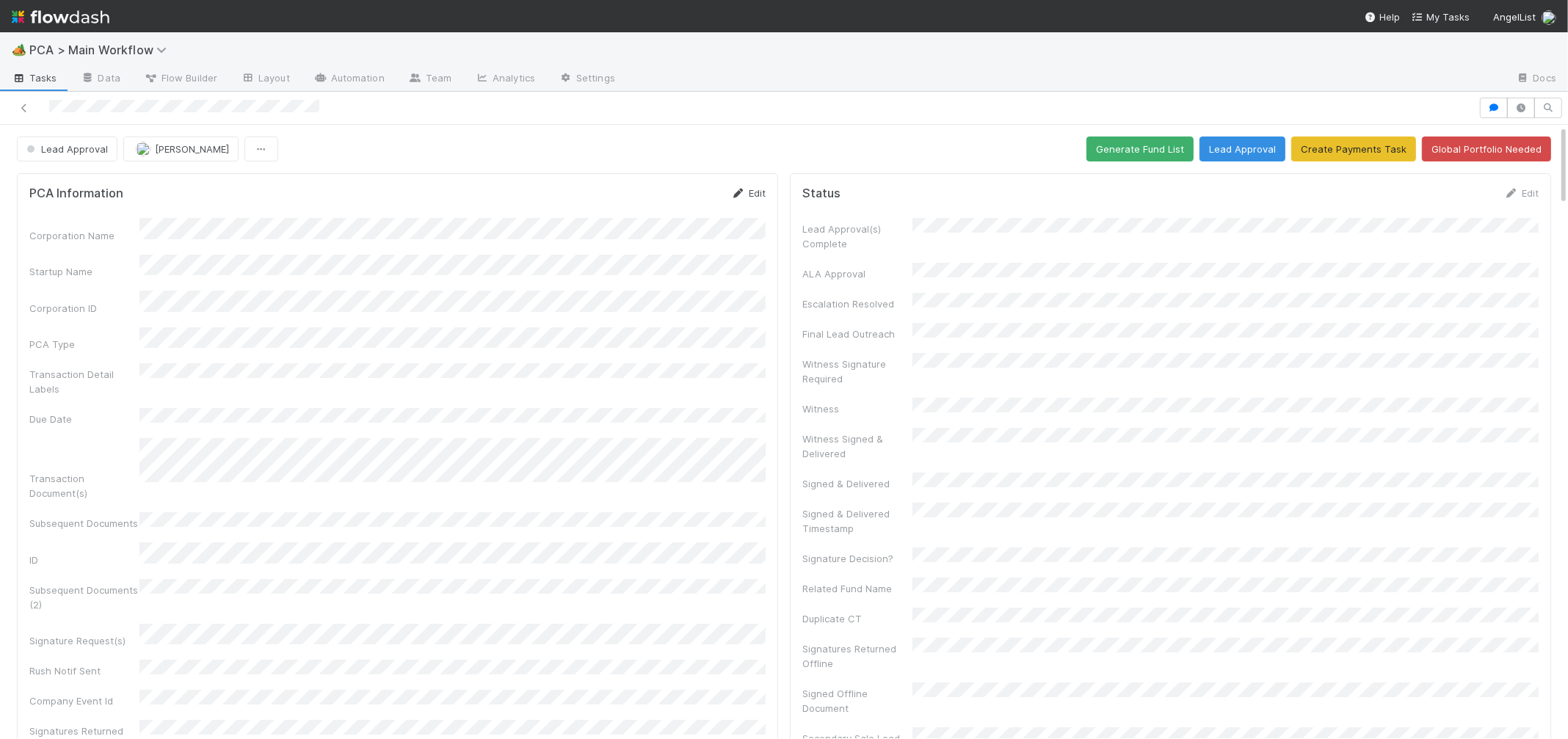
click at [740, 192] on icon at bounding box center [738, 193] width 14 height 10
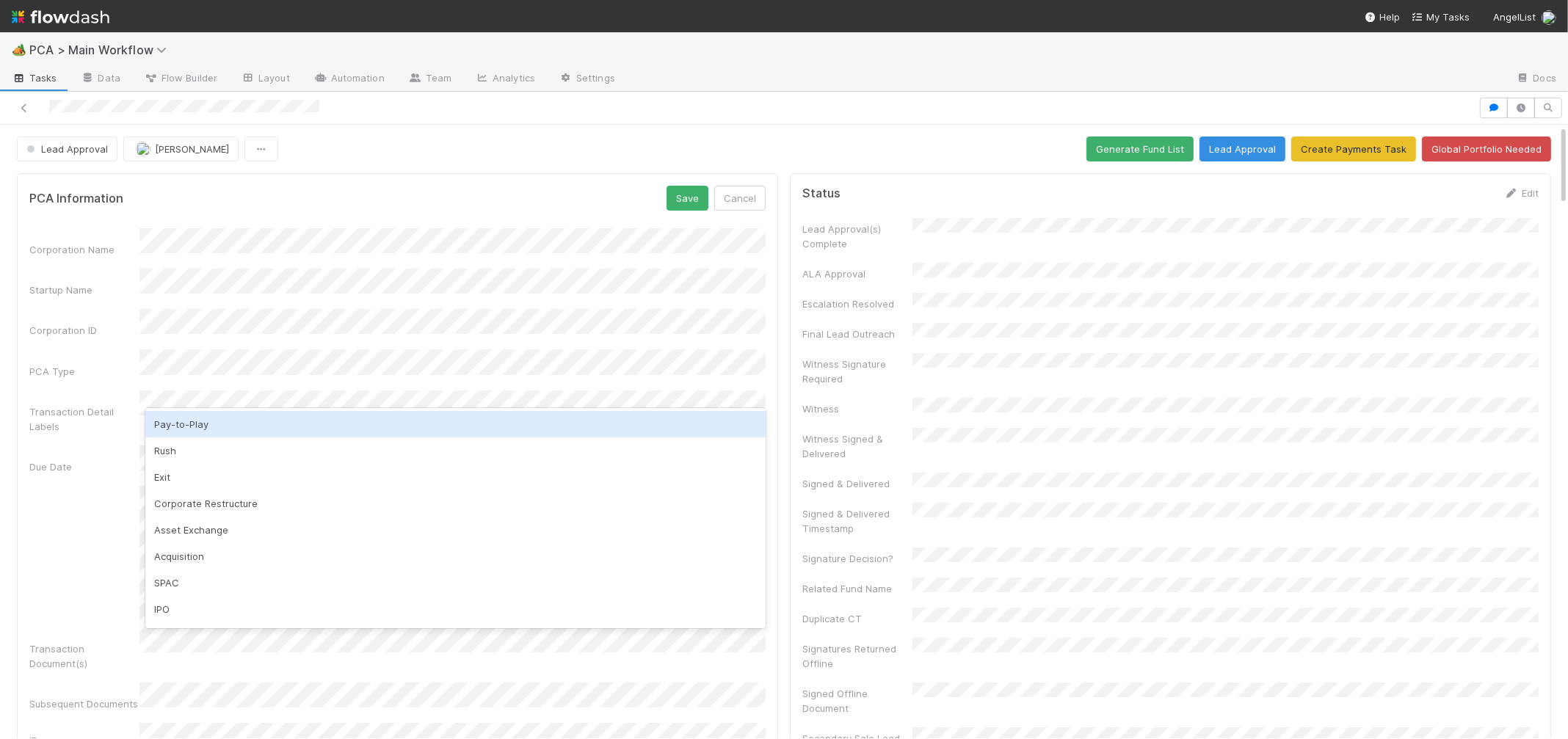
drag, startPoint x: 192, startPoint y: 420, endPoint x: 224, endPoint y: 420, distance: 32.0
click at [192, 420] on div "Pay-to-Play" at bounding box center [455, 424] width 620 height 26
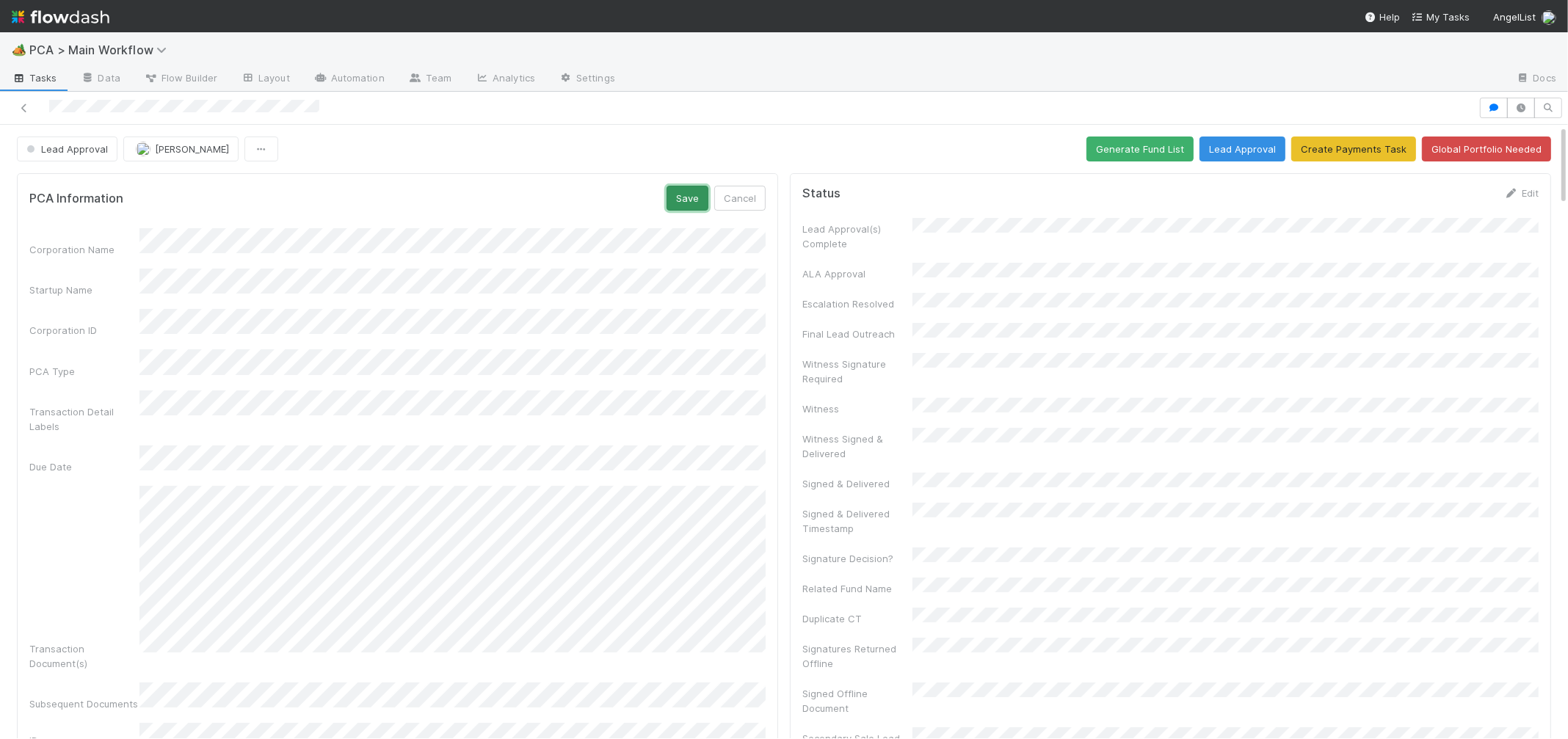
click at [680, 187] on button "Save" at bounding box center [688, 198] width 42 height 25
click at [197, 152] on span "[PERSON_NAME]" at bounding box center [192, 149] width 74 height 12
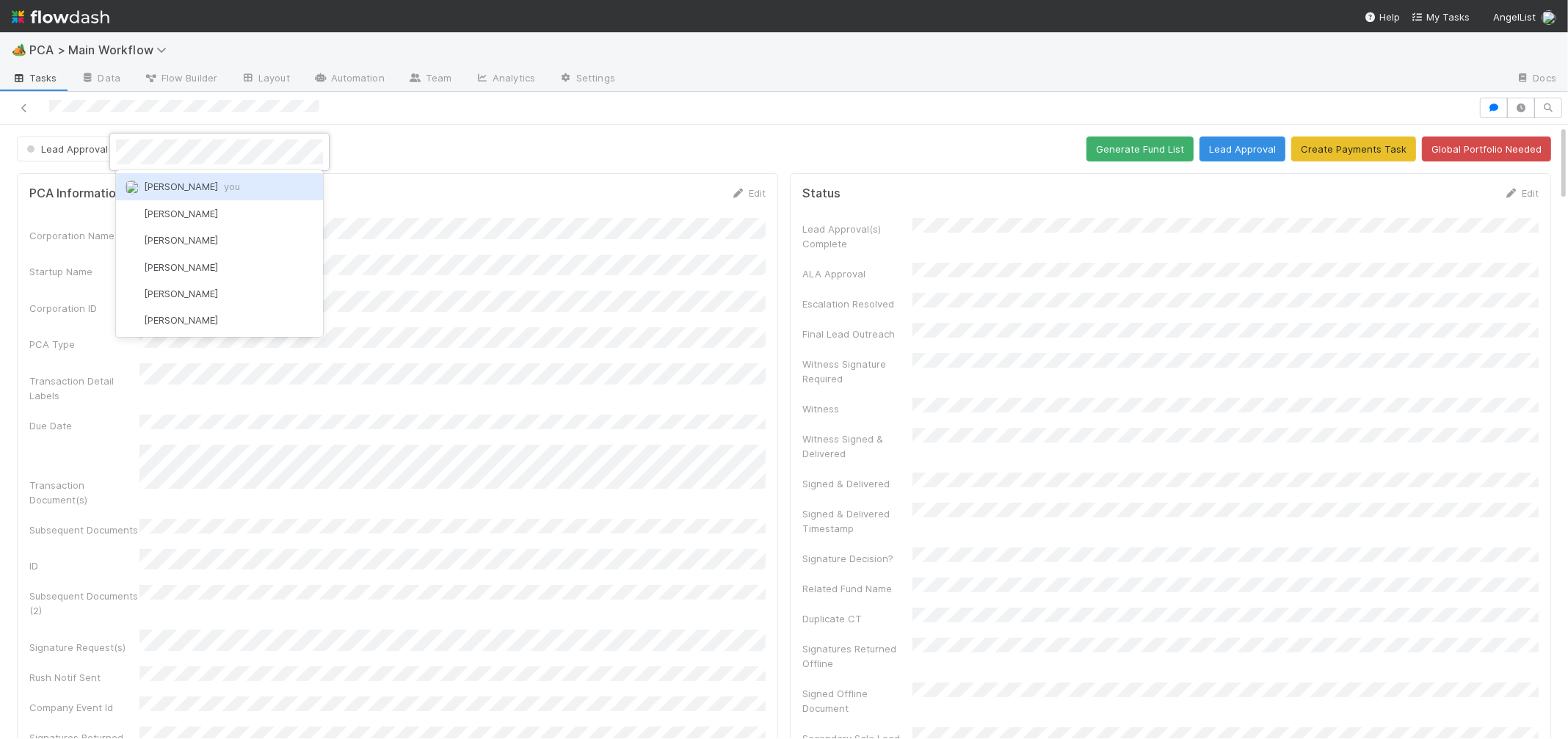
click at [199, 179] on div "[PERSON_NAME] you" at bounding box center [219, 186] width 207 height 26
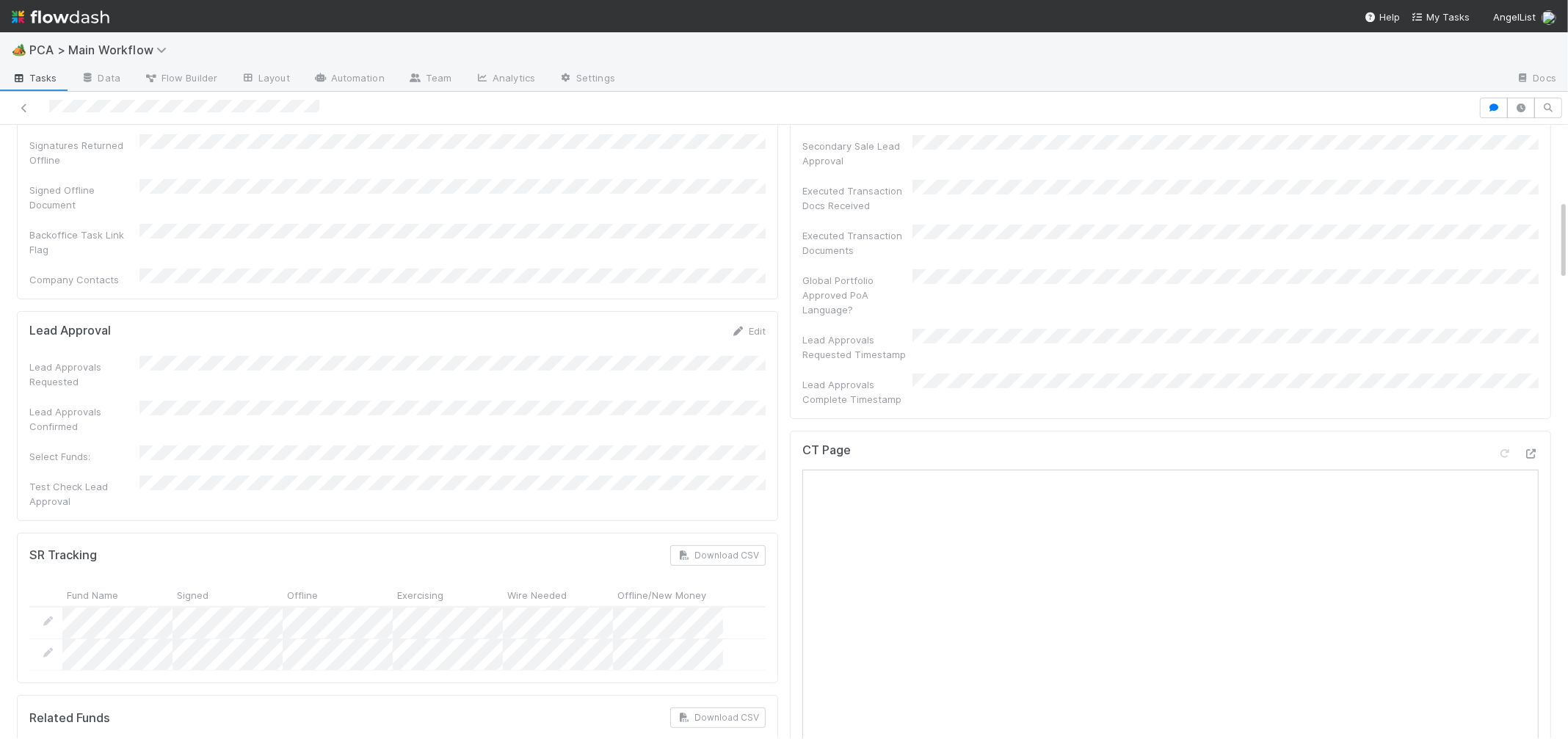
scroll to position [522, 0]
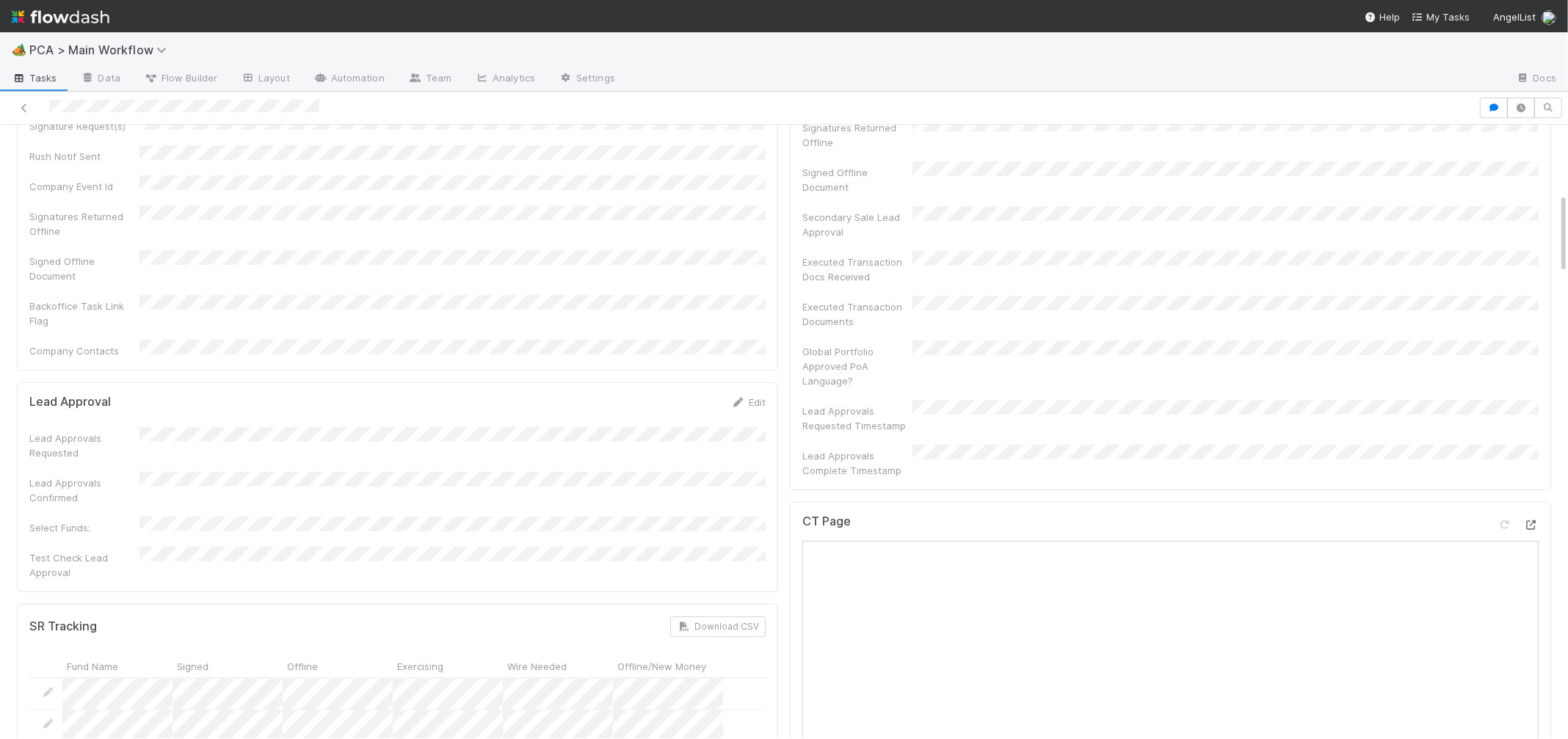
click at [1531, 517] on div at bounding box center [1532, 524] width 14 height 14
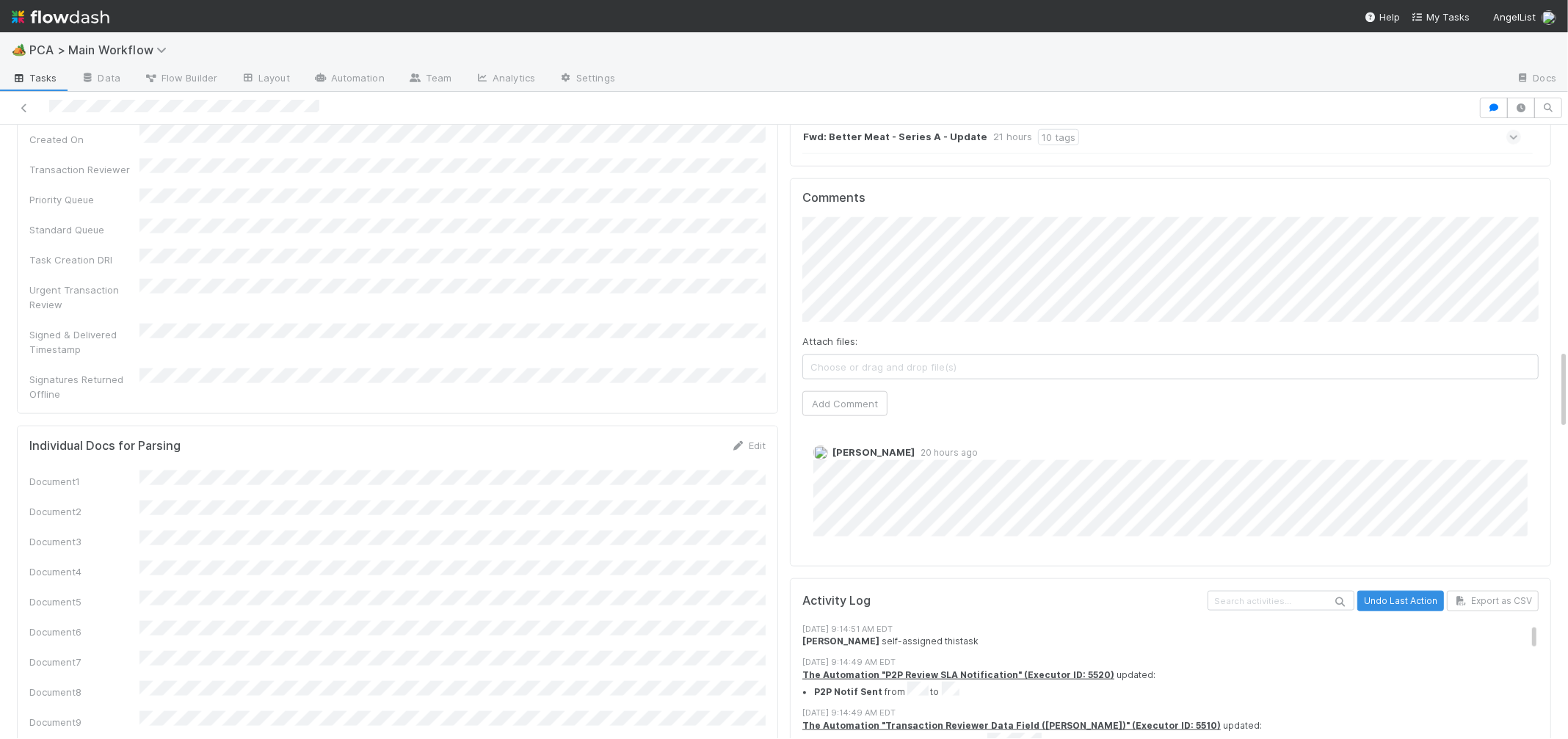
scroll to position [1695, 0]
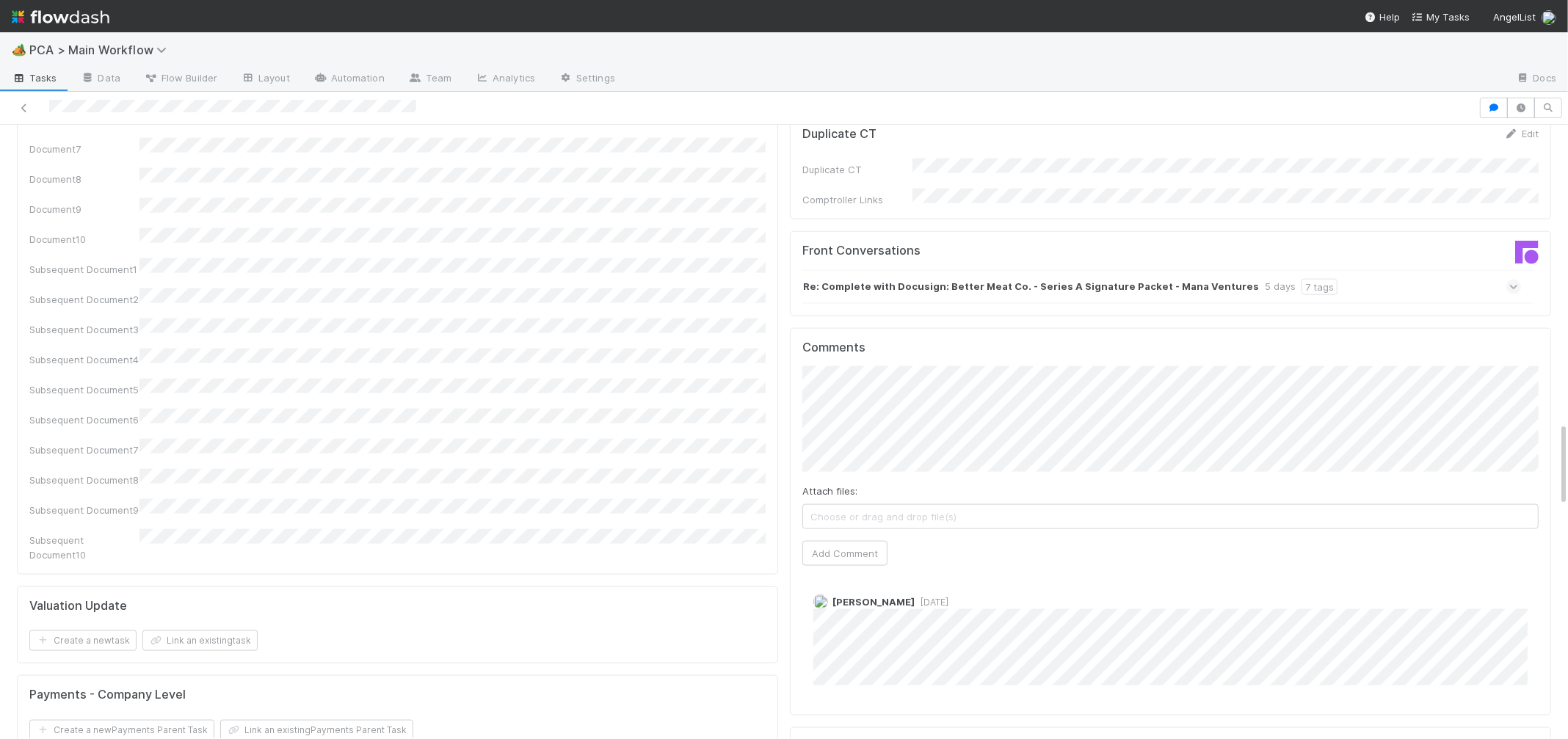
scroll to position [2174, 0]
drag, startPoint x: 860, startPoint y: 403, endPoint x: 859, endPoint y: 420, distance: 17.0
click at [860, 403] on div "Attach files: Choose or drag and drop file(s) Add Comment" at bounding box center [1170, 466] width 736 height 199
drag, startPoint x: 859, startPoint y: 420, endPoint x: 851, endPoint y: 412, distance: 11.3
click at [859, 542] on button "Add Comment" at bounding box center [845, 554] width 85 height 25
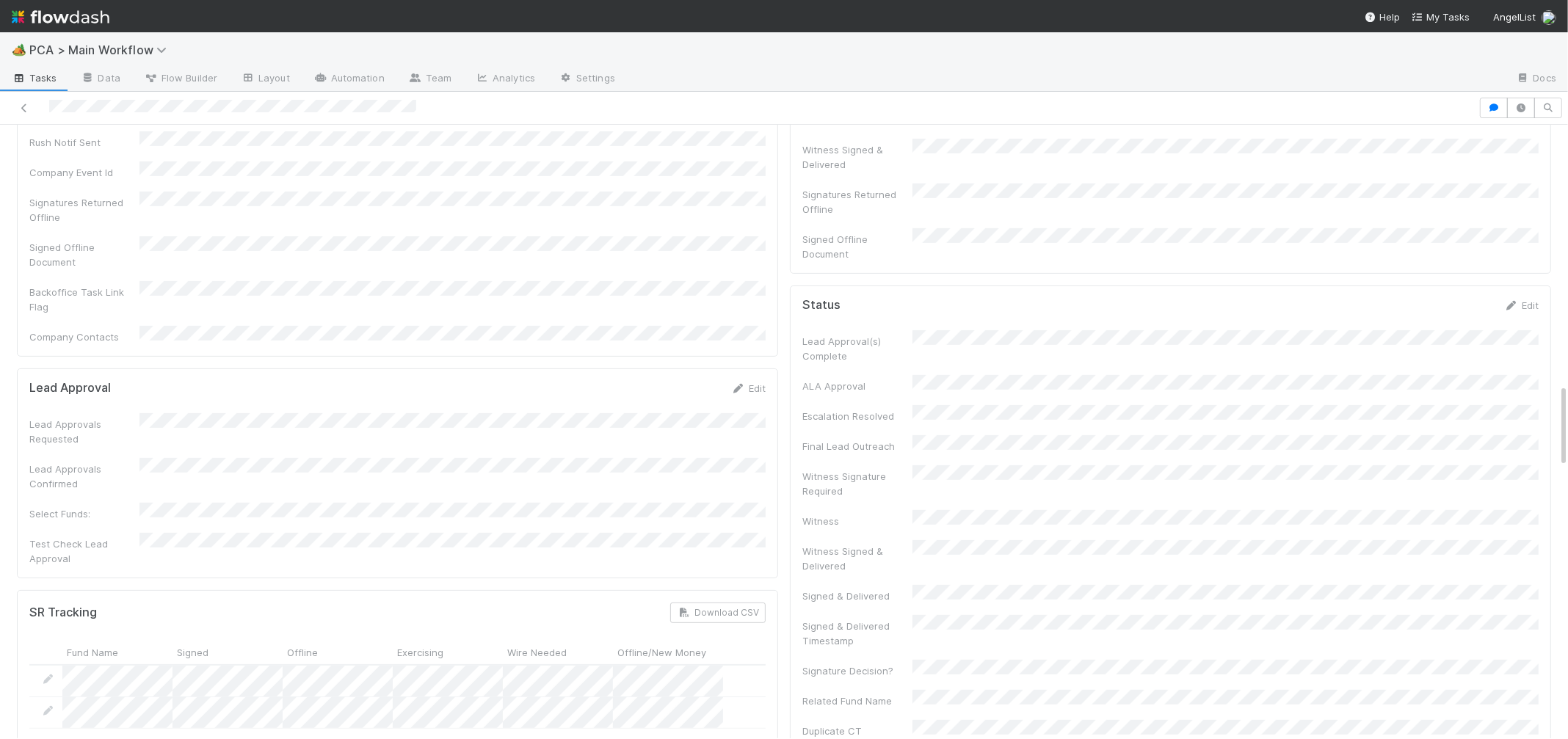
scroll to position [0, 0]
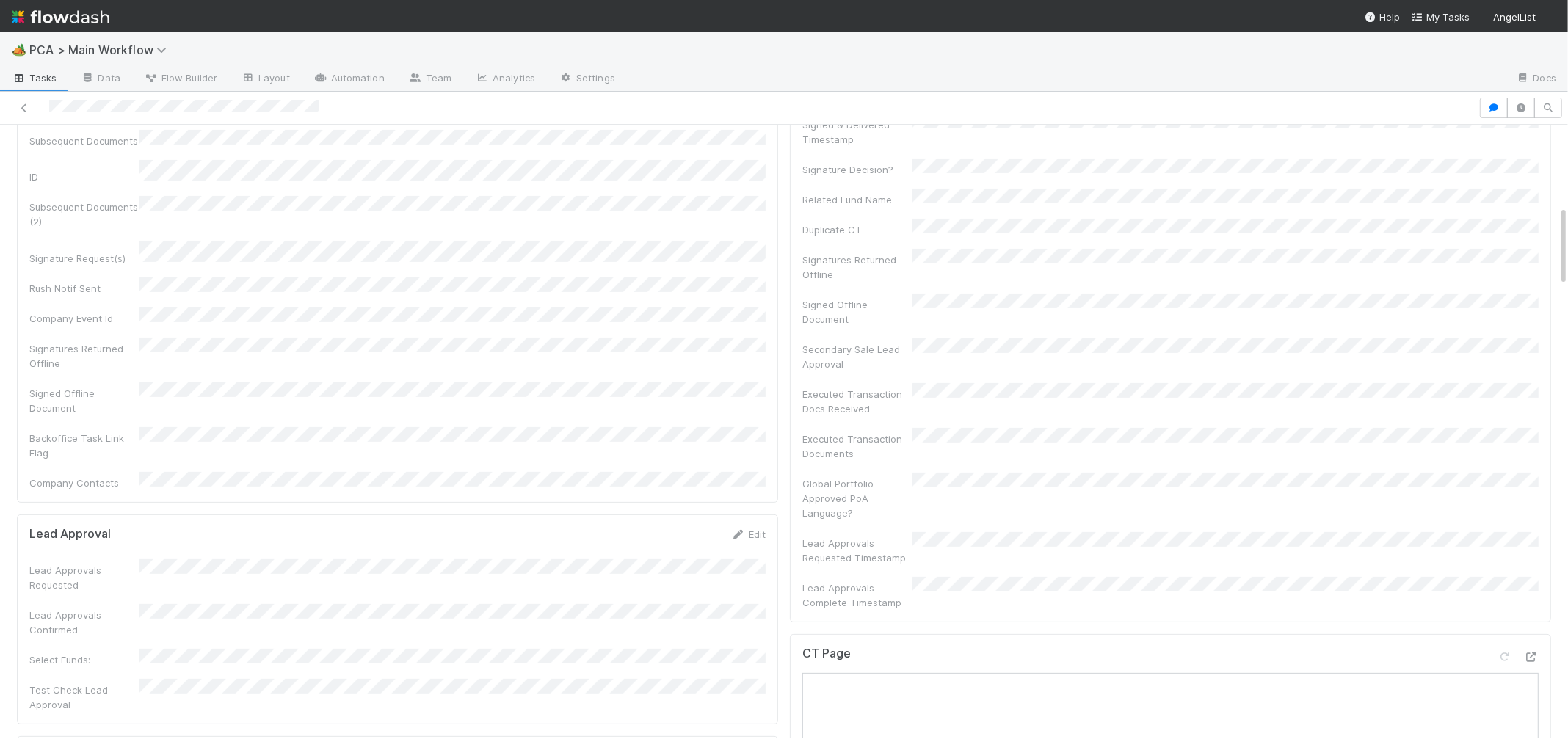
scroll to position [738, 0]
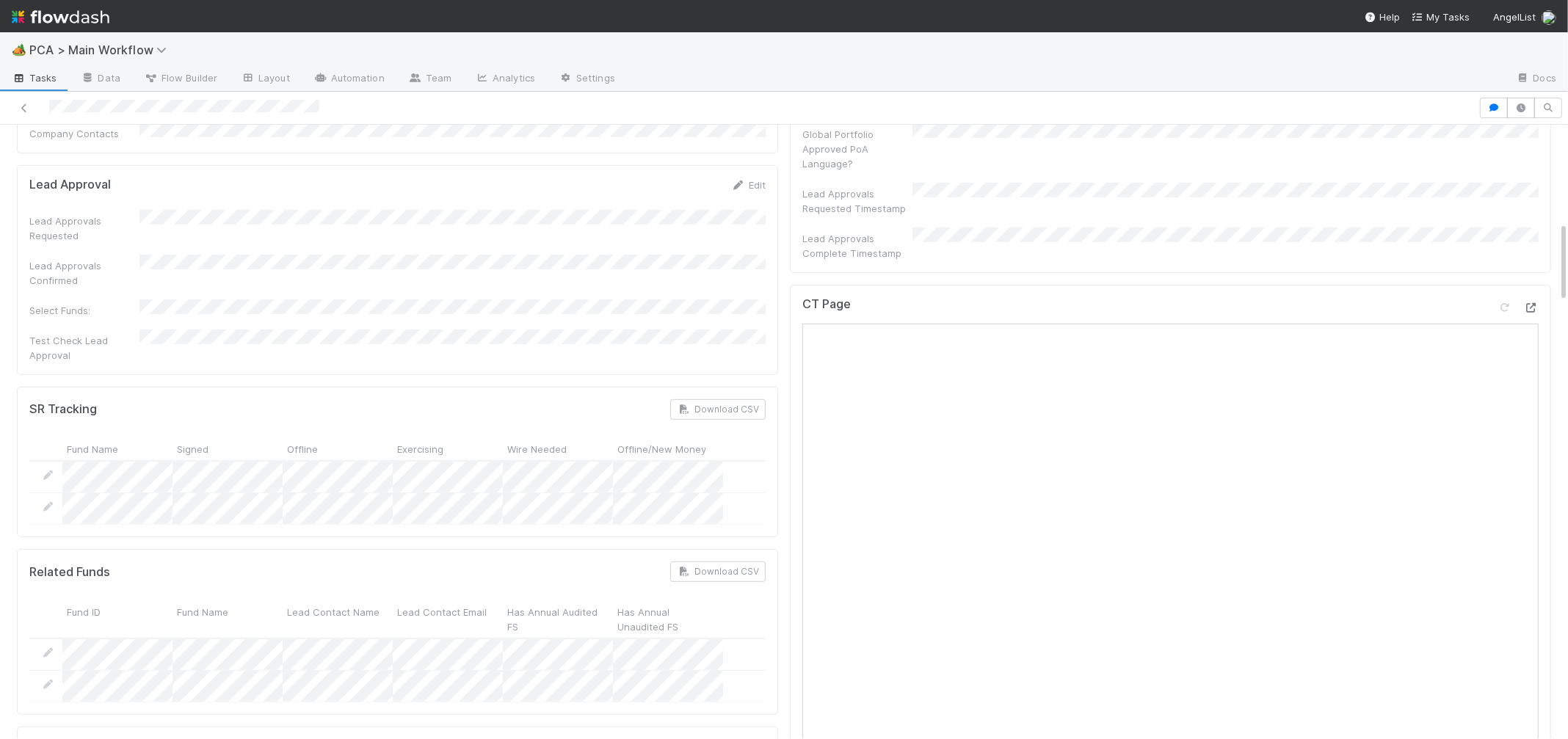
click at [1530, 303] on icon at bounding box center [1532, 308] width 14 height 10
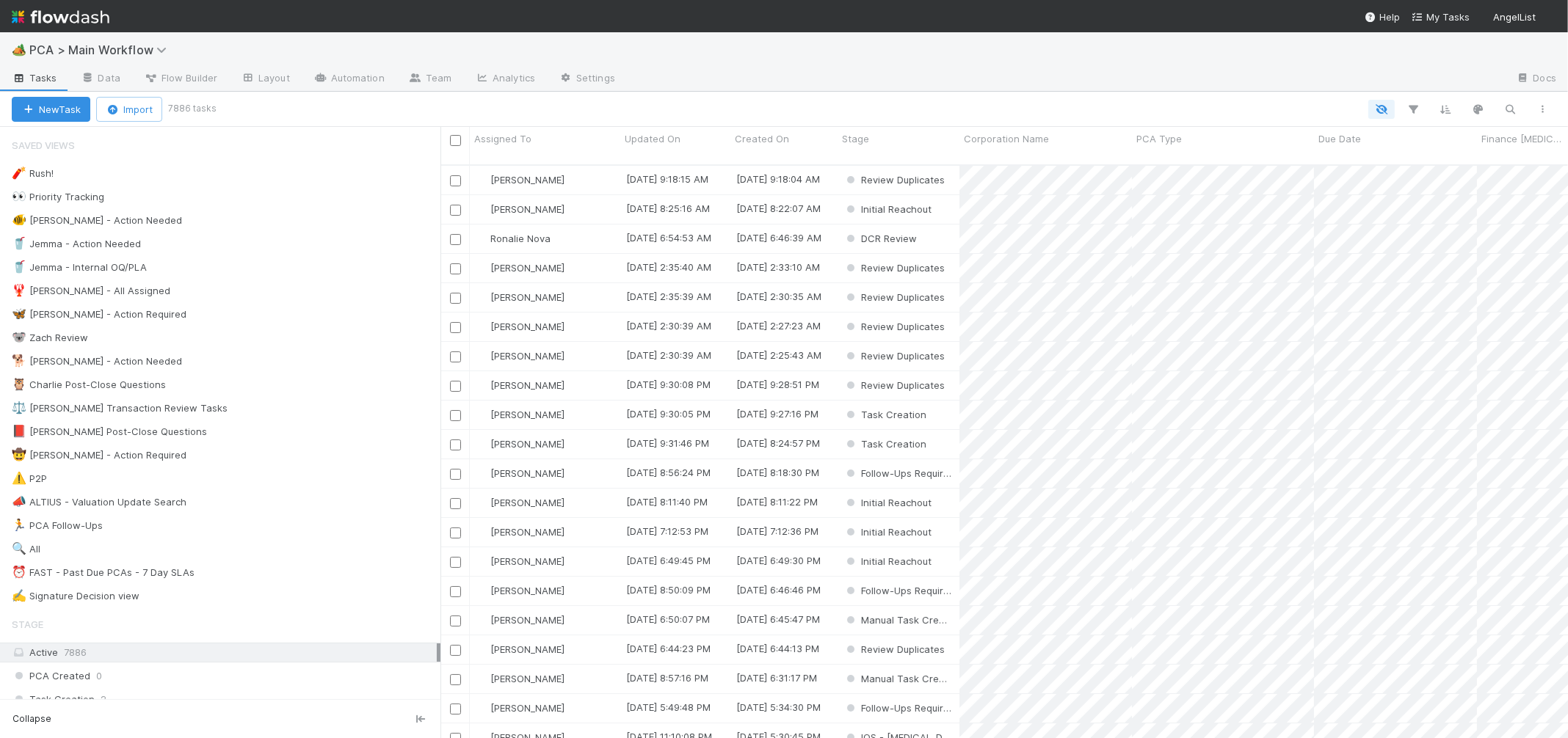
scroll to position [1, 1]
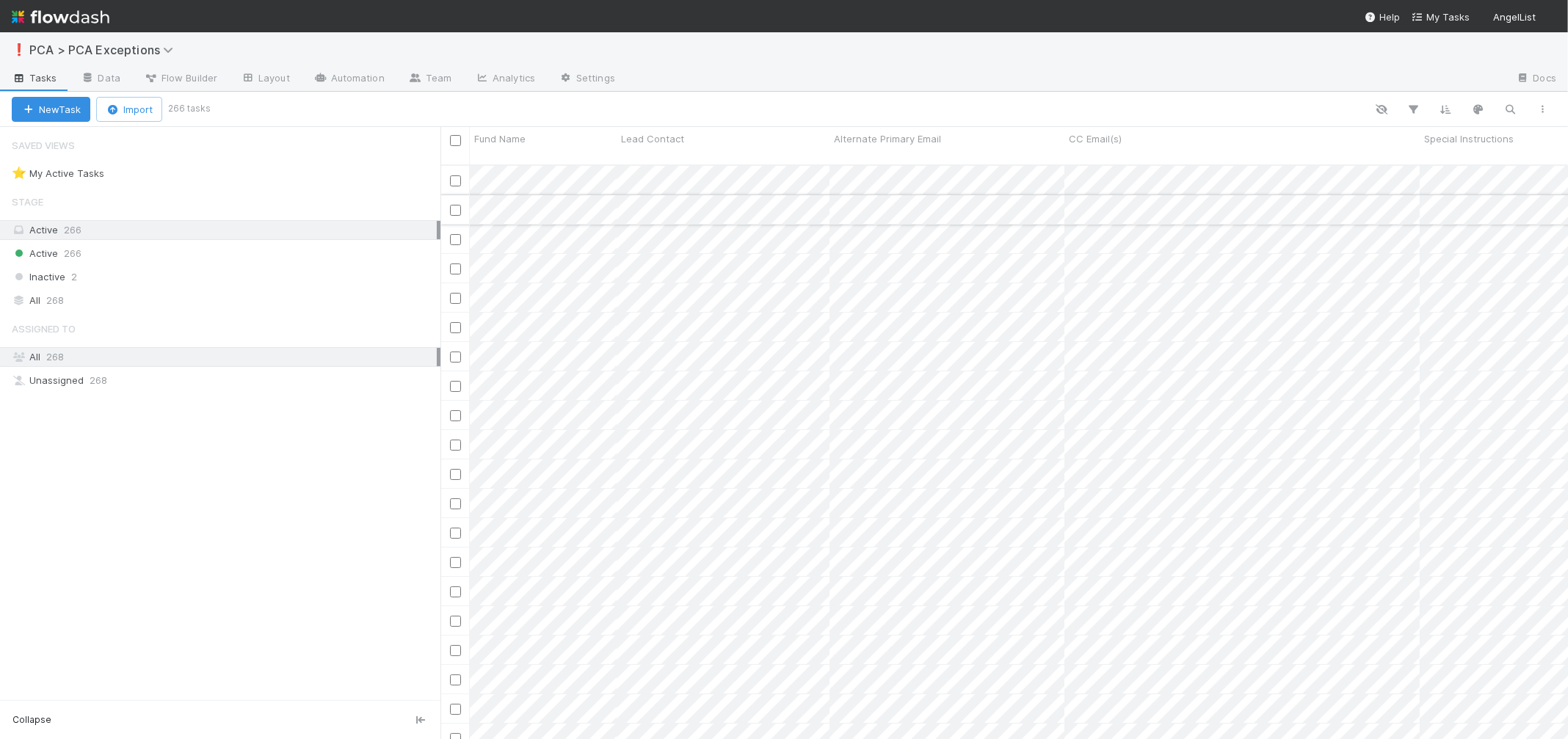
scroll to position [586, 1128]
click at [1515, 110] on icon "button" at bounding box center [1511, 109] width 14 height 14
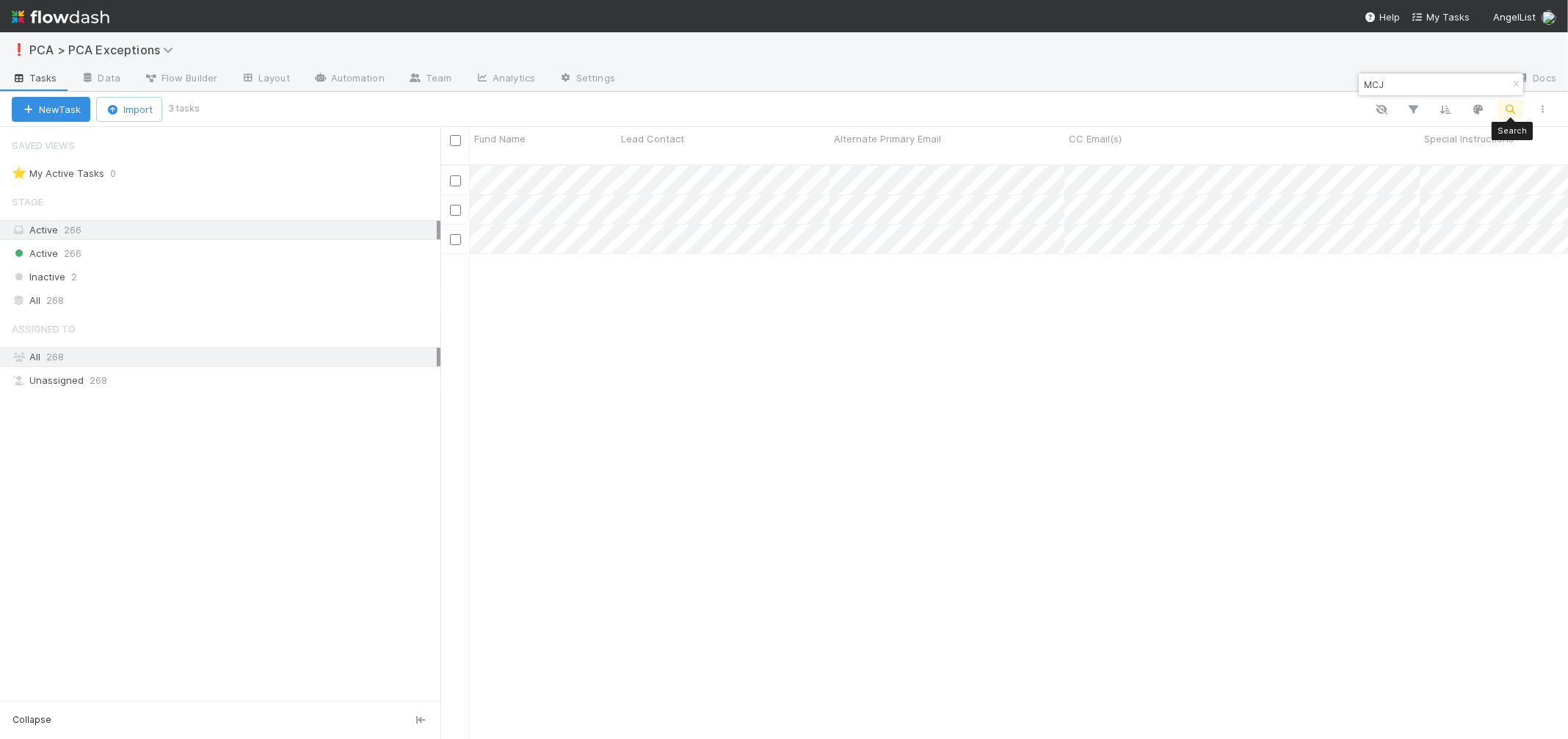
type input "MCJ"
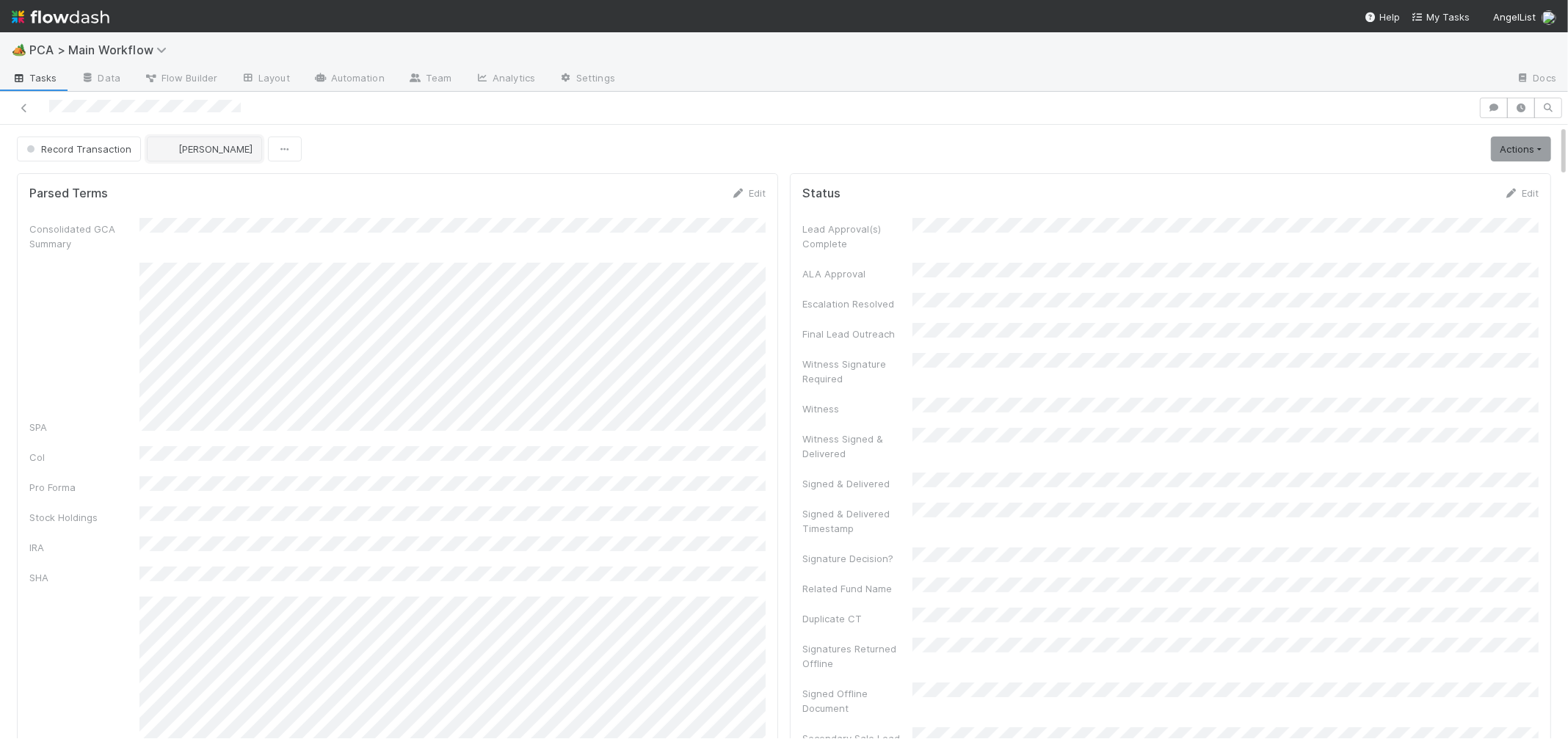
click at [223, 155] on button "[PERSON_NAME]" at bounding box center [204, 149] width 115 height 25
click at [209, 233] on div "[PERSON_NAME]" at bounding box center [242, 239] width 207 height 26
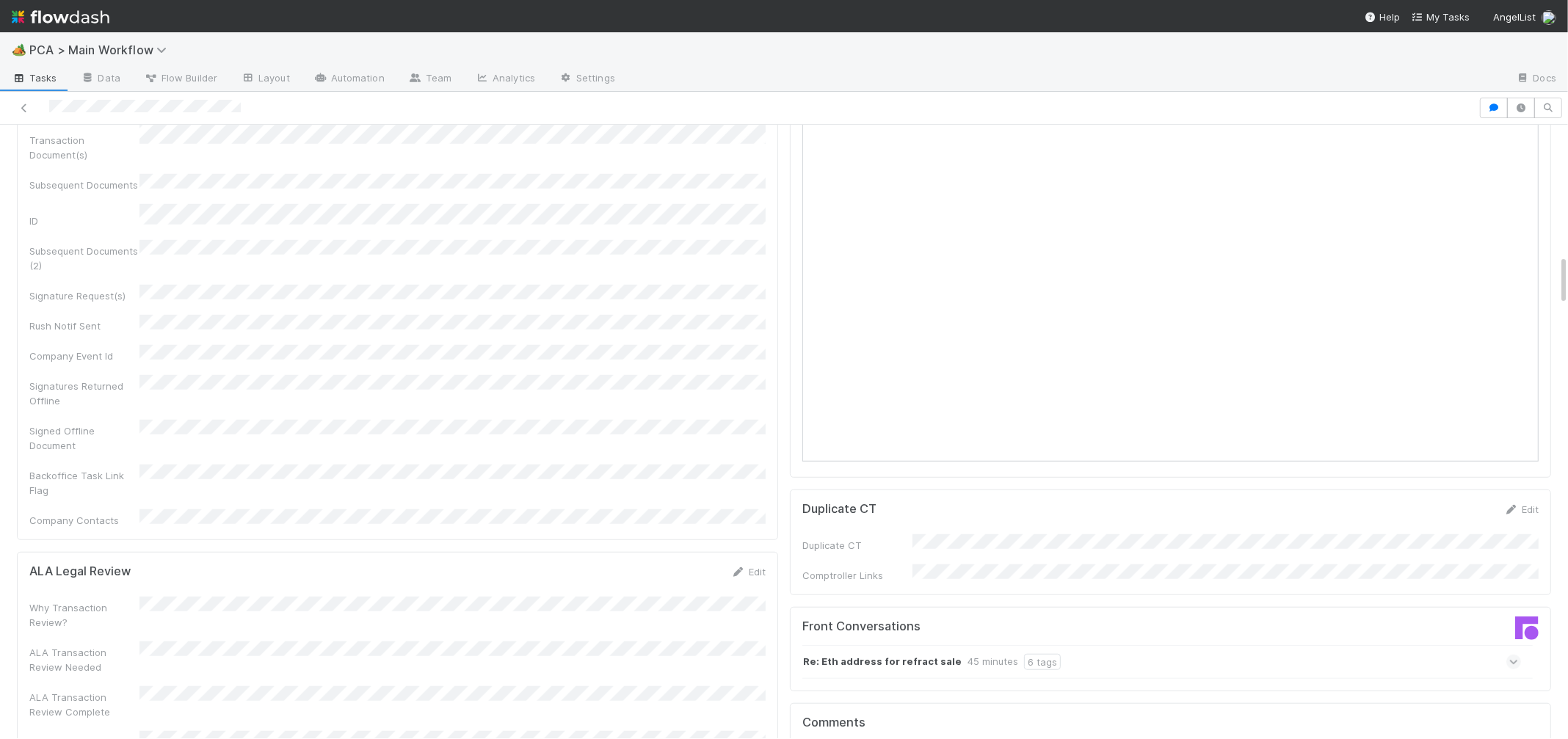
scroll to position [1559, 0]
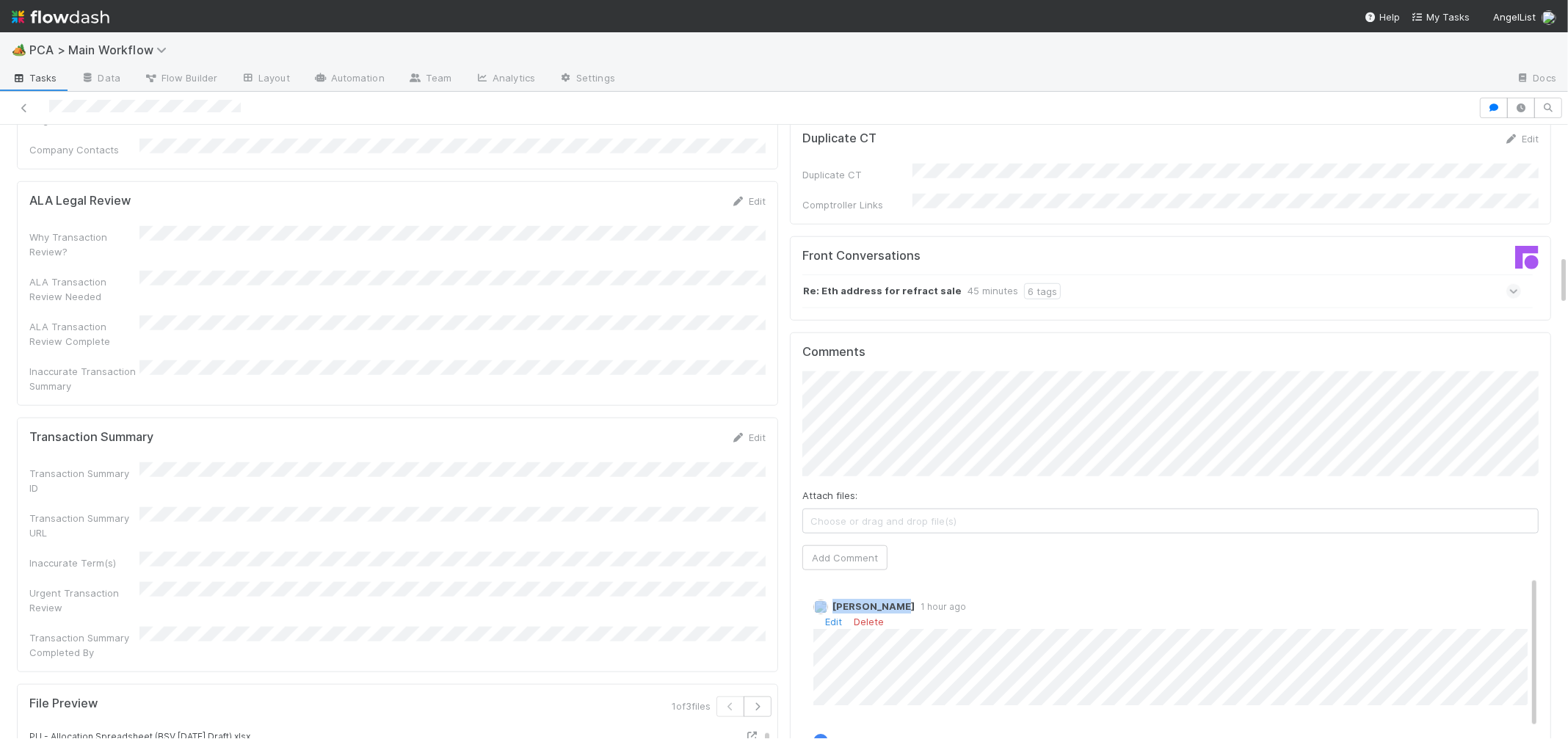
drag, startPoint x: 895, startPoint y: 522, endPoint x: 890, endPoint y: 528, distance: 7.8
click at [892, 588] on div "[PERSON_NAME] 1 hour ago Edit Delete" at bounding box center [1170, 646] width 736 height 117
click at [830, 616] on link "Edit" at bounding box center [833, 621] width 17 height 12
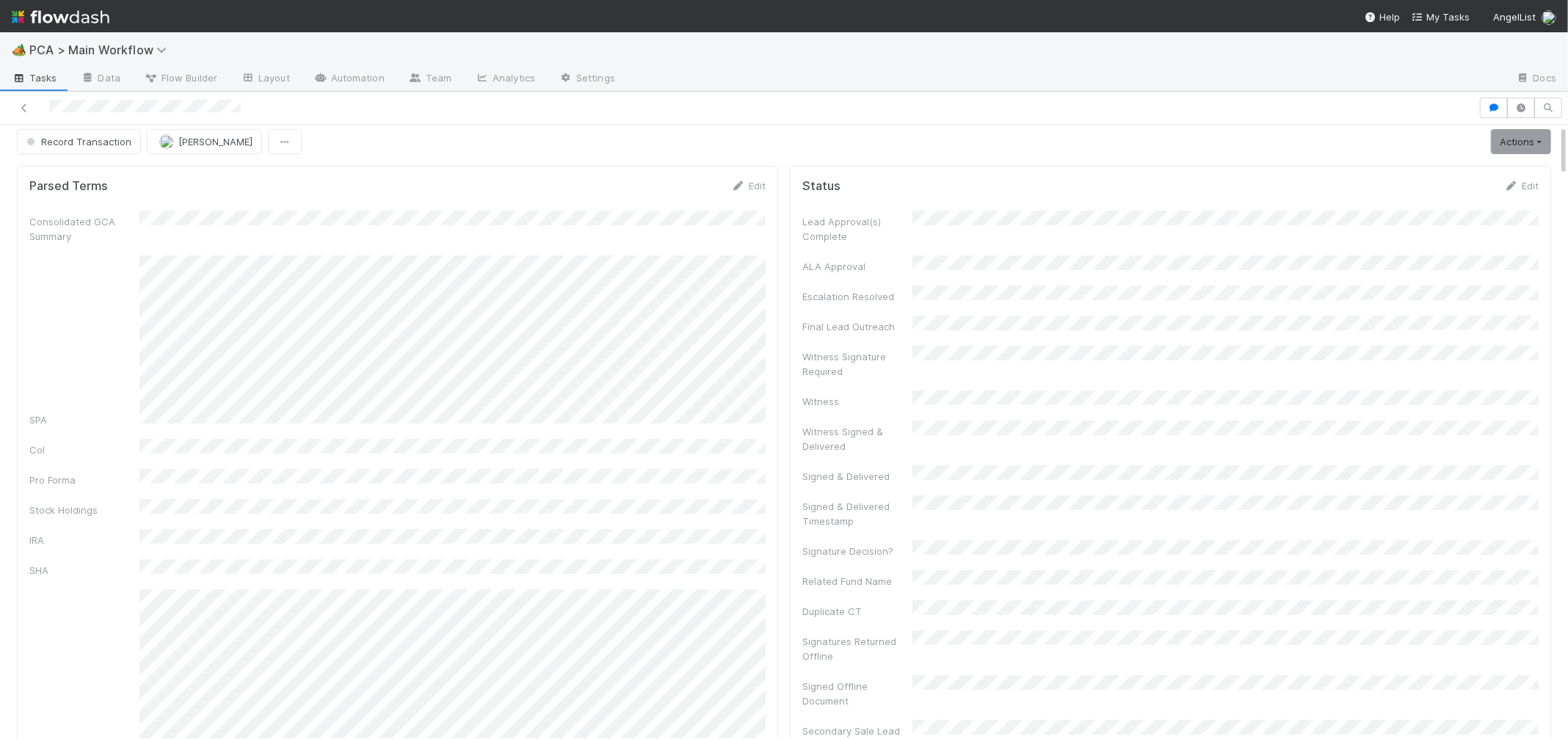
scroll to position [0, 0]
click at [195, 153] on span "[PERSON_NAME]" at bounding box center [216, 149] width 74 height 12
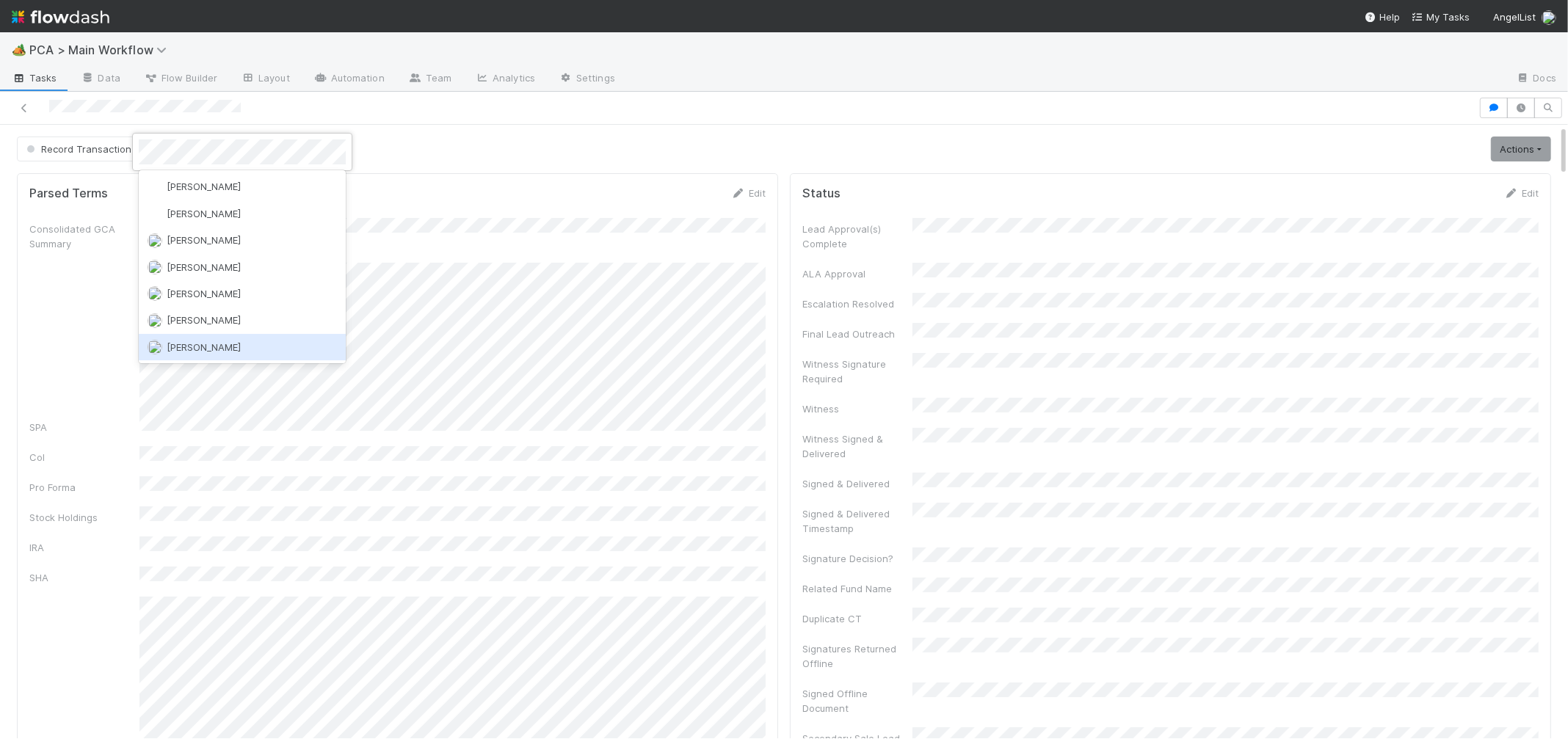
click at [246, 344] on div "[PERSON_NAME]" at bounding box center [242, 347] width 207 height 26
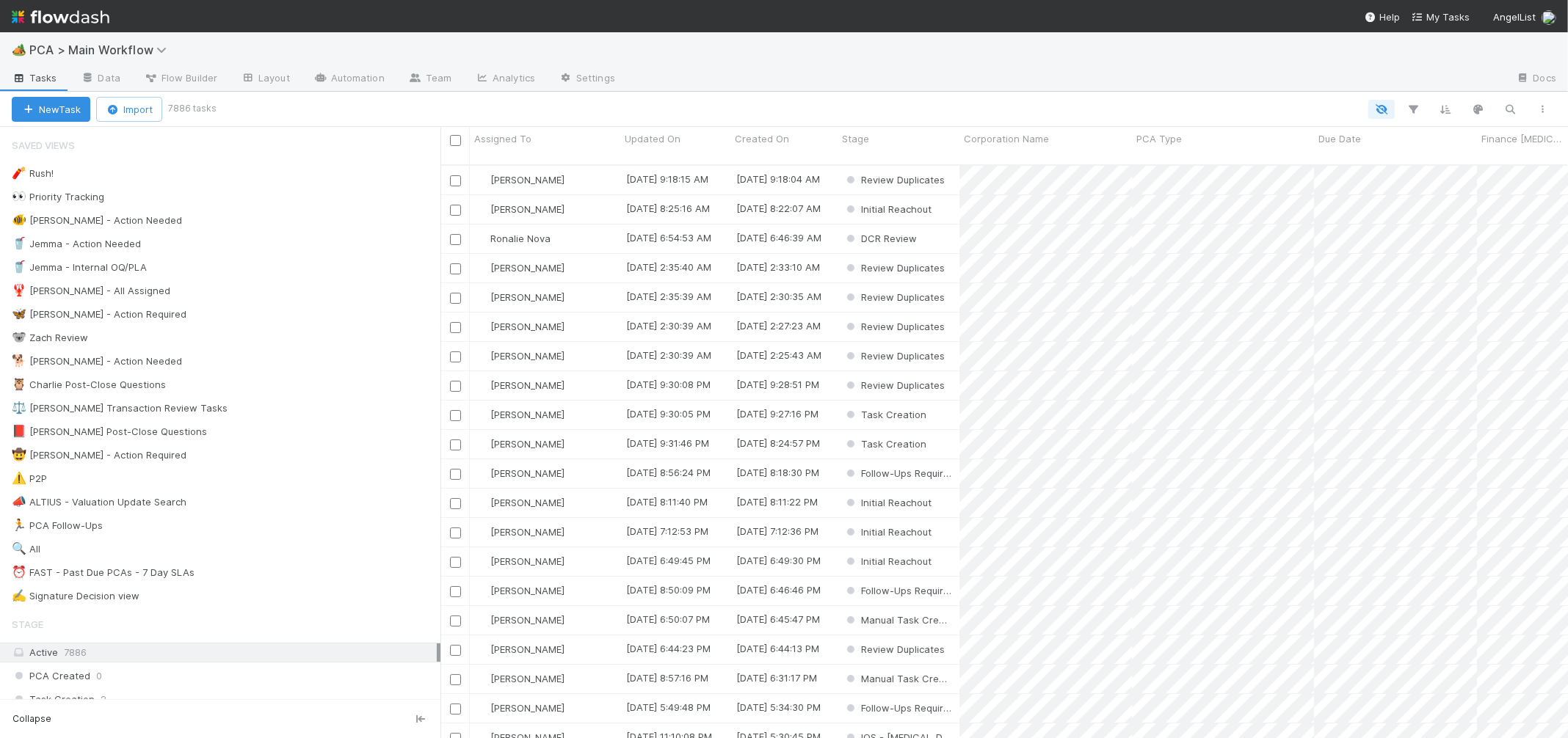
scroll to position [585, 1128]
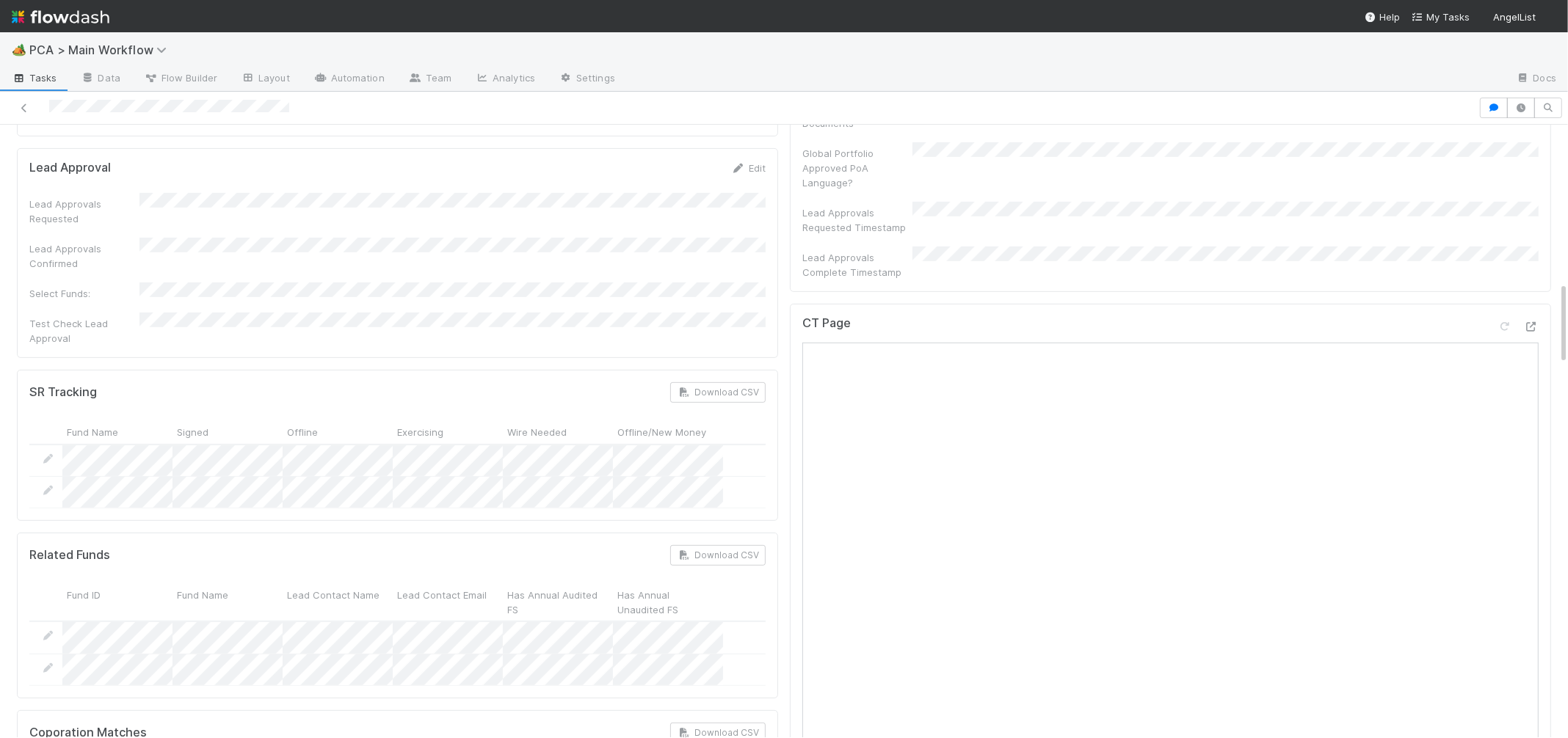
scroll to position [1648, 0]
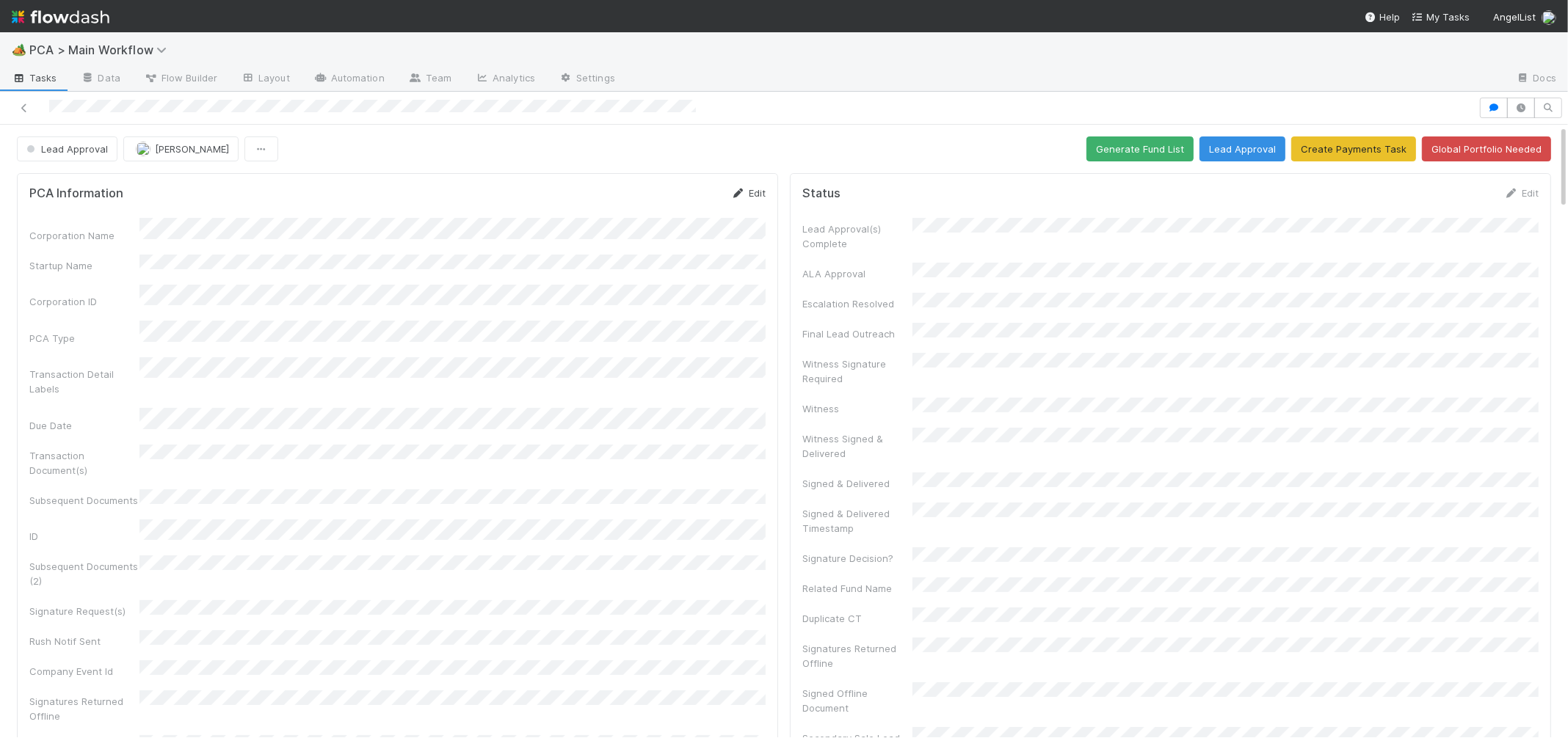
click at [738, 190] on icon at bounding box center [738, 193] width 14 height 10
drag, startPoint x: 630, startPoint y: 165, endPoint x: 674, endPoint y: 175, distance: 45.1
click at [693, 192] on button "Save" at bounding box center [688, 198] width 42 height 25
click at [735, 192] on icon at bounding box center [738, 193] width 14 height 10
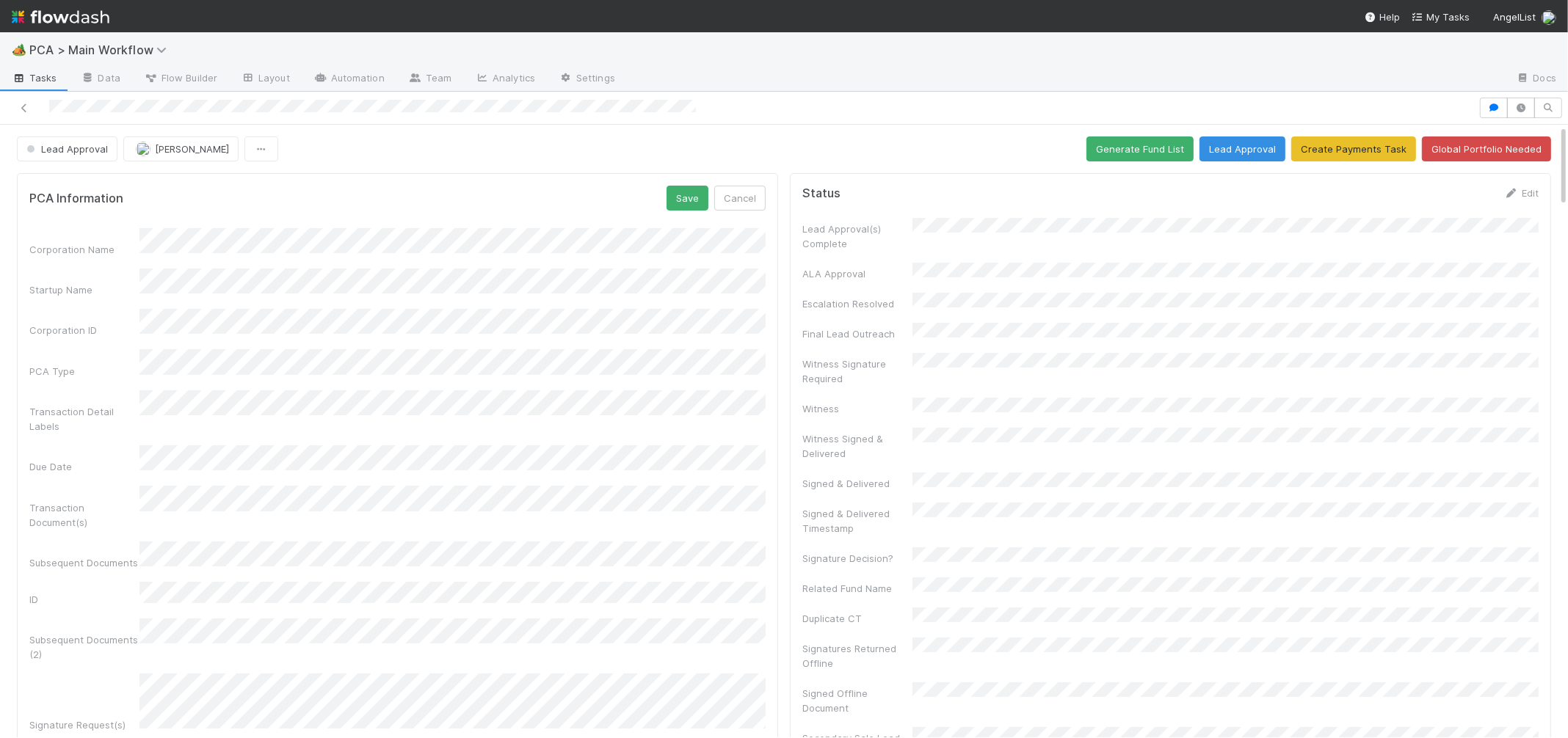
click at [313, 419] on div "Corporation Name Startup Name Corporation ID PCA Type Transaction Detail Labels…" at bounding box center [397, 608] width 736 height 760
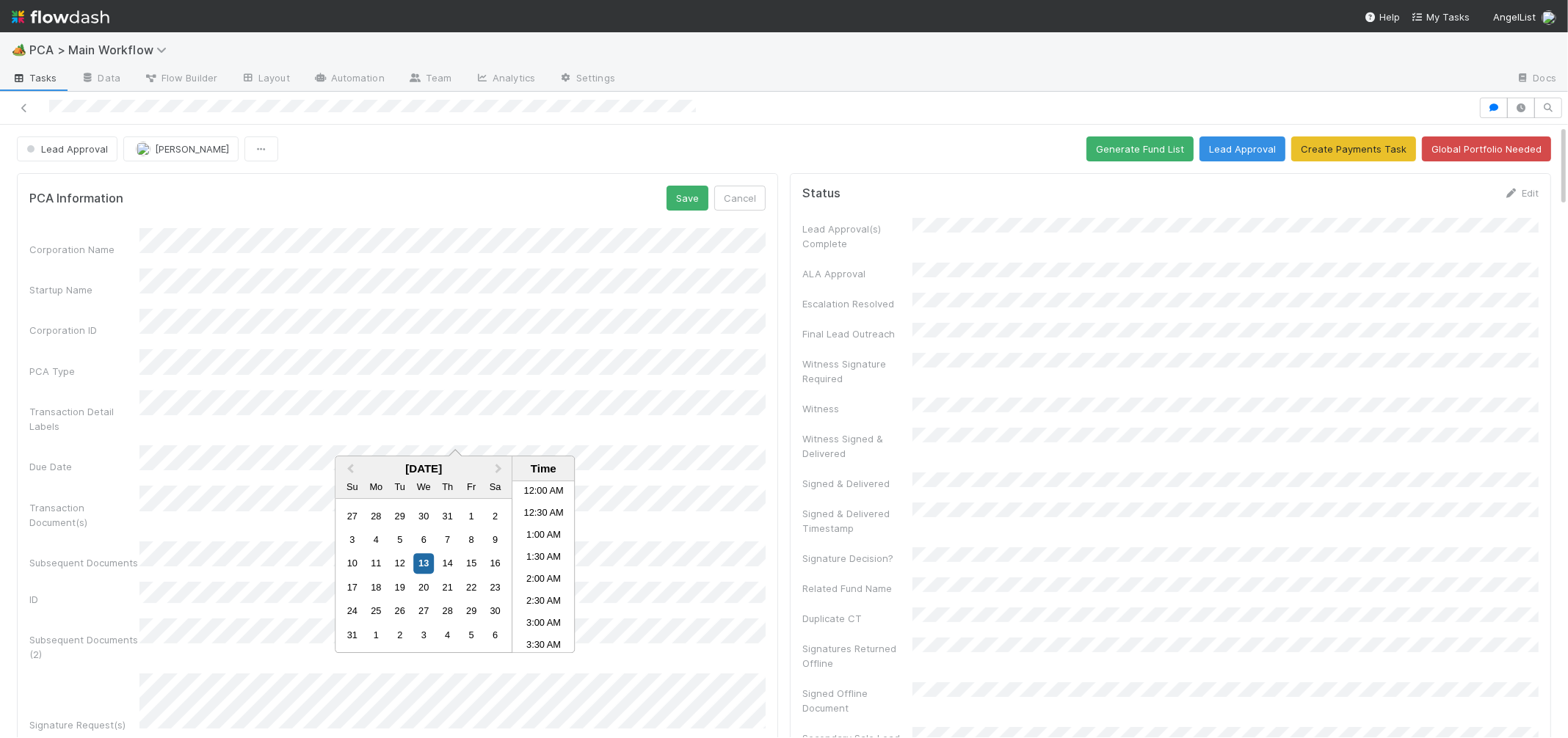
scroll to position [409, 0]
click at [680, 193] on button "Save" at bounding box center [688, 198] width 42 height 25
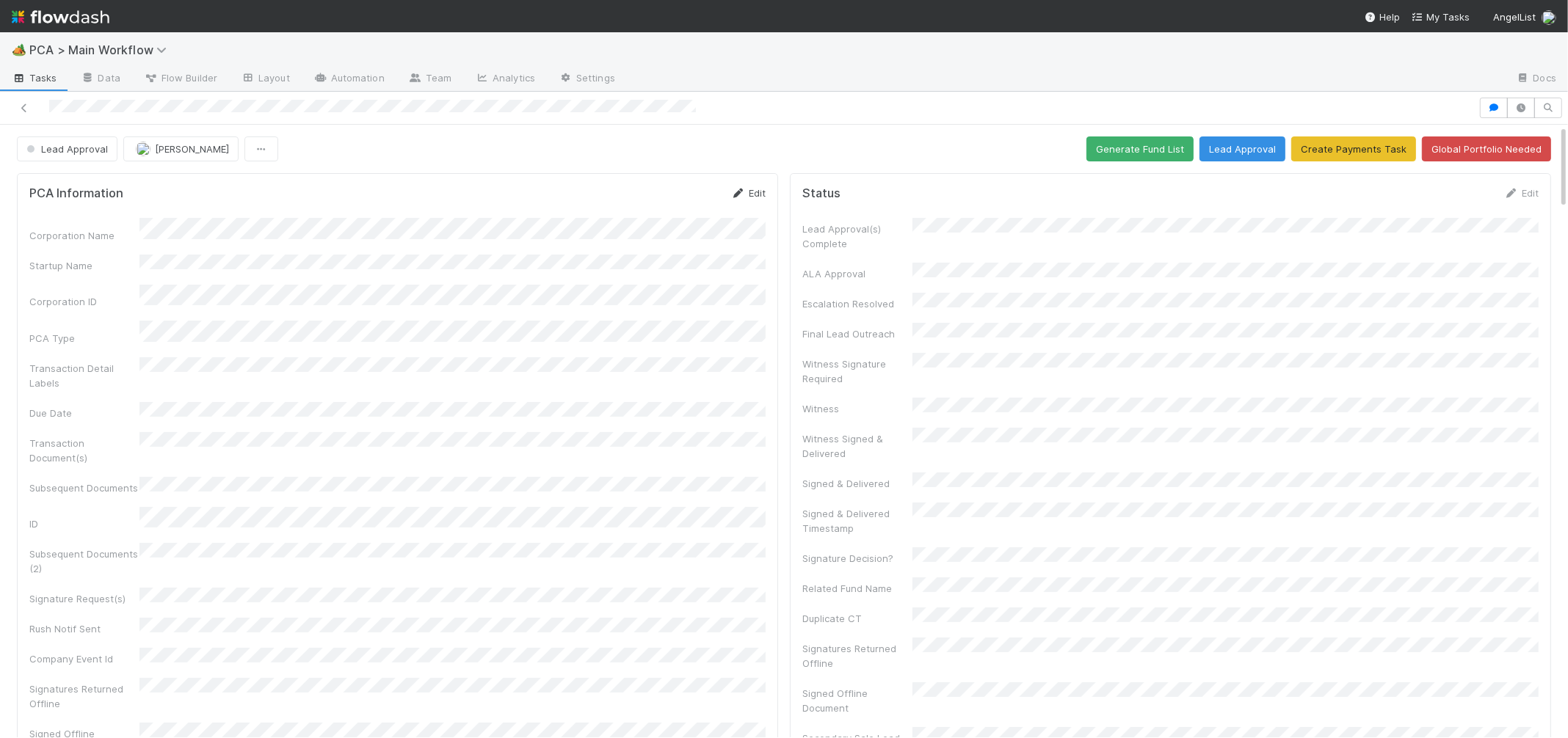
click at [752, 191] on link "Edit" at bounding box center [748, 193] width 34 height 12
click at [668, 199] on button "Save" at bounding box center [688, 198] width 42 height 25
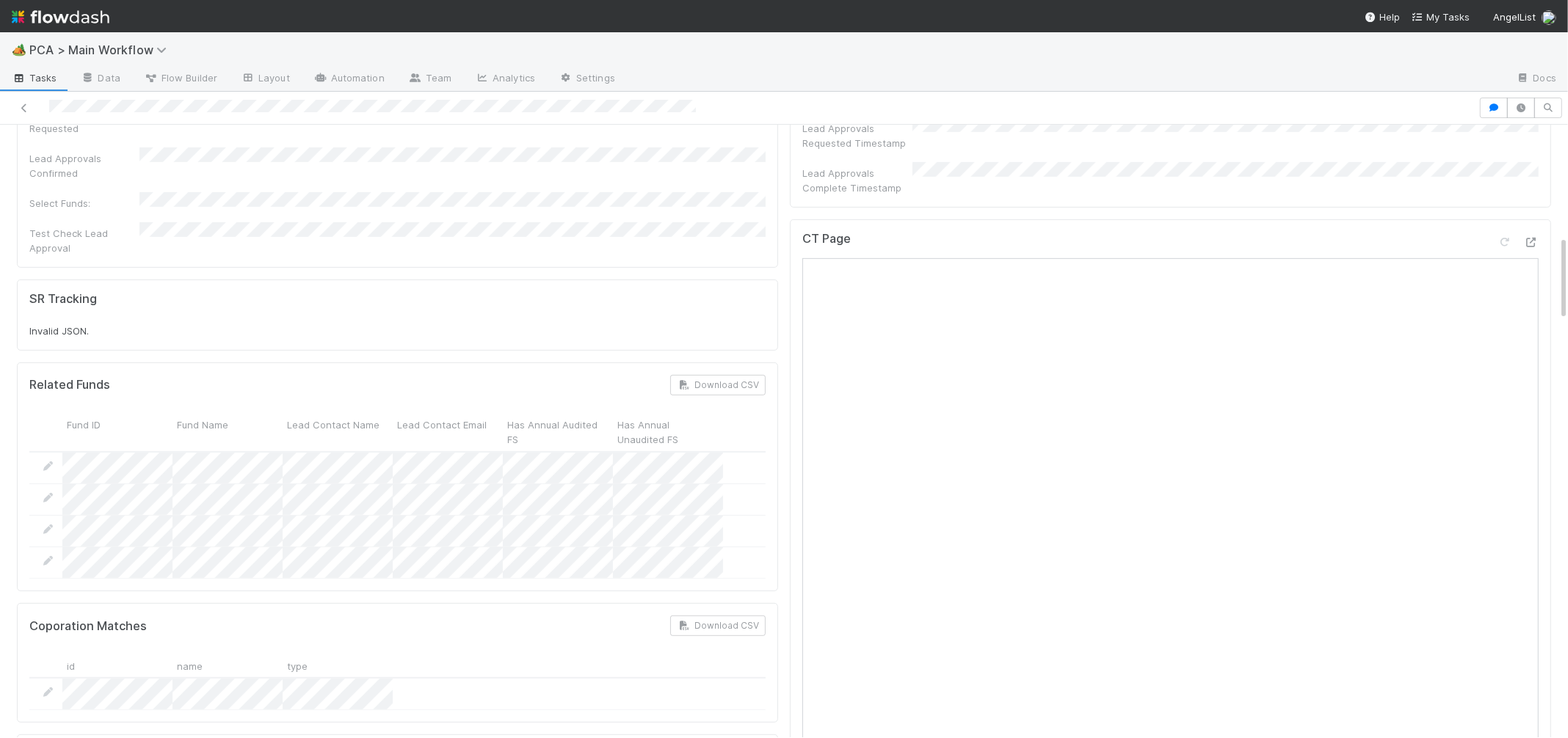
scroll to position [0, 0]
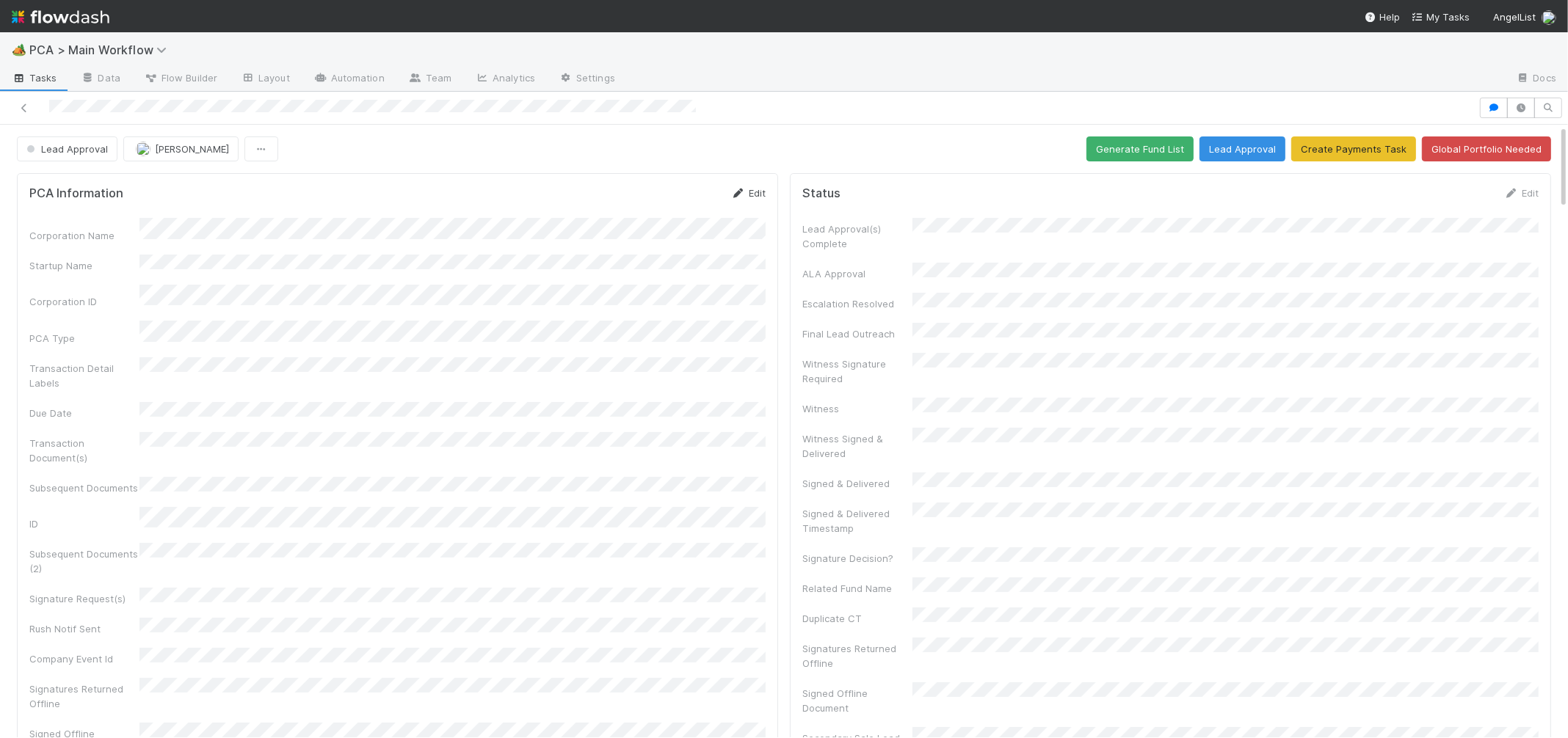
click at [740, 187] on link "Edit" at bounding box center [748, 193] width 34 height 12
drag, startPoint x: 688, startPoint y: 188, endPoint x: 698, endPoint y: 225, distance: 38.3
click at [688, 188] on button "Save" at bounding box center [688, 198] width 42 height 25
